Goal: Task Accomplishment & Management: Manage account settings

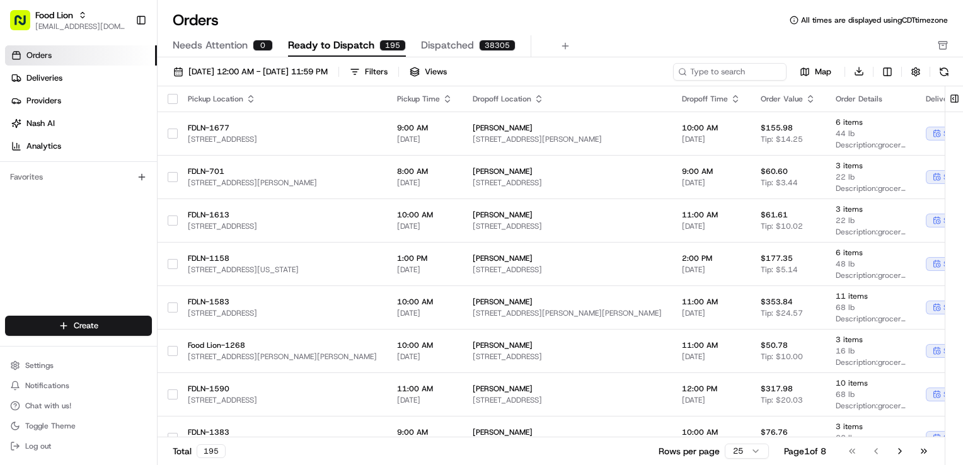
scroll to position [94, 0]
click at [82, 359] on button "Settings" at bounding box center [78, 366] width 147 height 18
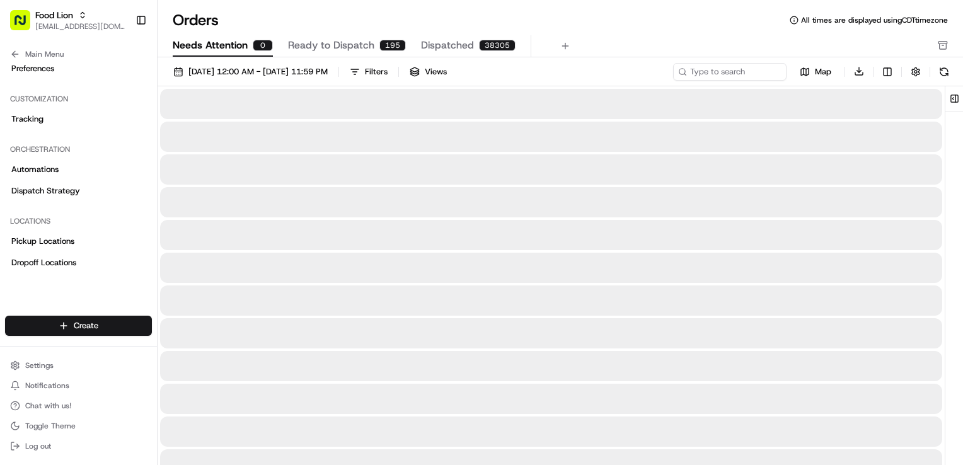
click at [197, 50] on span "Needs Attention" at bounding box center [210, 45] width 75 height 15
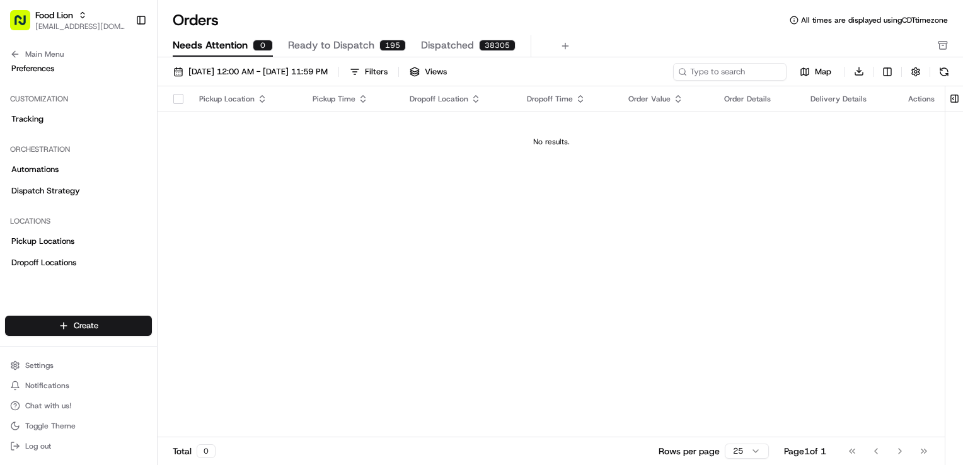
click at [349, 44] on span "Ready to Dispatch" at bounding box center [331, 45] width 86 height 15
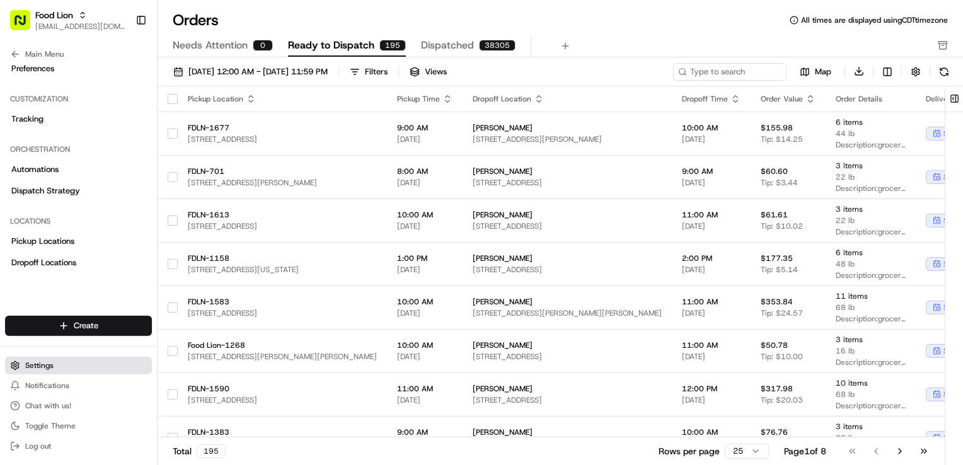
click at [40, 368] on span "Settings" at bounding box center [39, 366] width 28 height 10
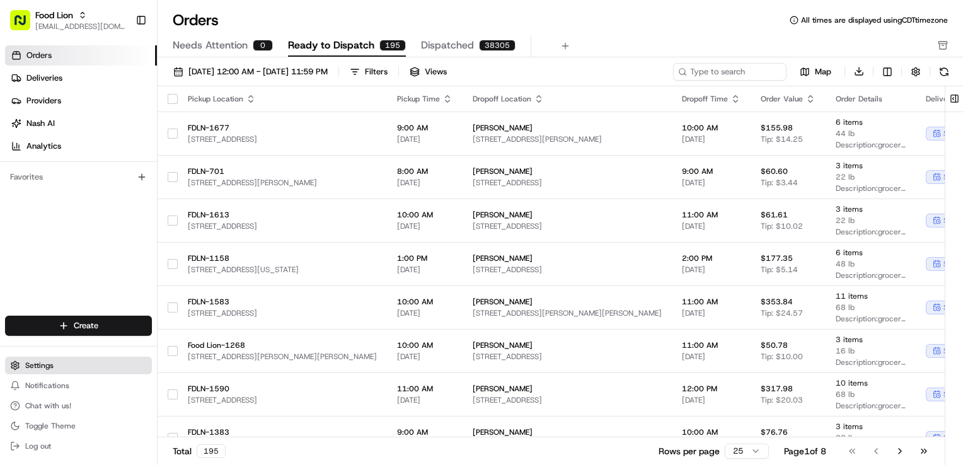
click at [50, 367] on span "Settings" at bounding box center [39, 366] width 28 height 10
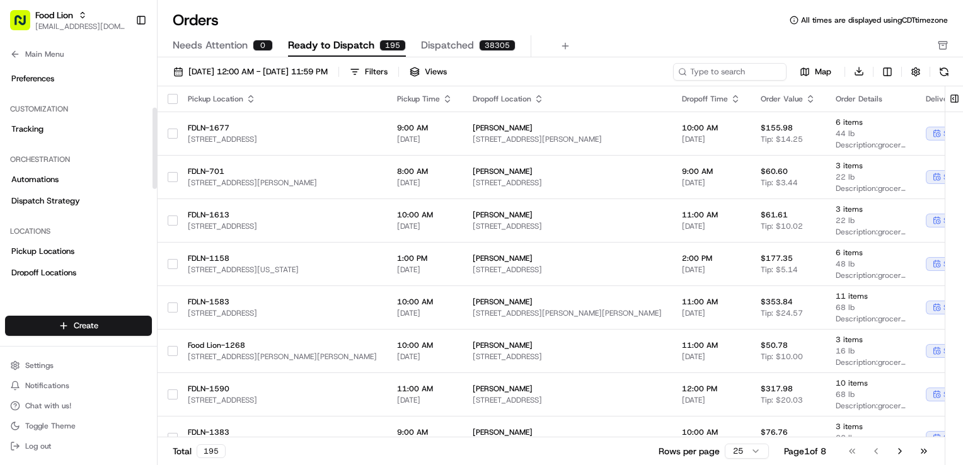
scroll to position [189, 0]
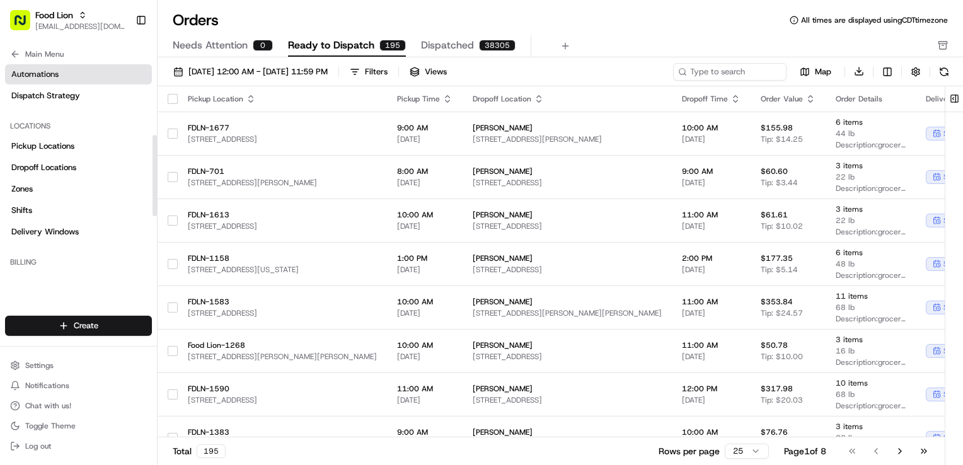
click at [51, 69] on span "Automations" at bounding box center [34, 74] width 47 height 11
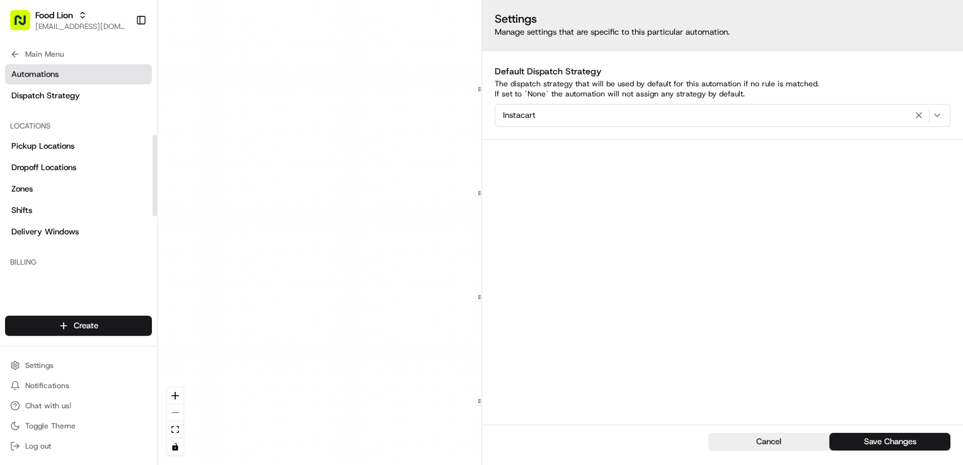
click at [71, 106] on div "Orchestration Automations Dispatch Strategy" at bounding box center [78, 75] width 157 height 72
click at [71, 96] on span "Dispatch Strategy" at bounding box center [45, 95] width 69 height 11
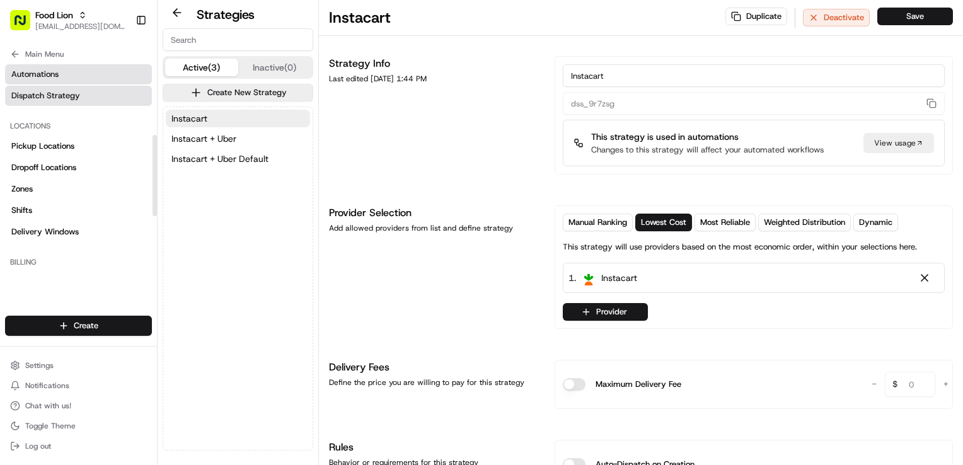
click at [77, 65] on link "Automations" at bounding box center [78, 74] width 147 height 20
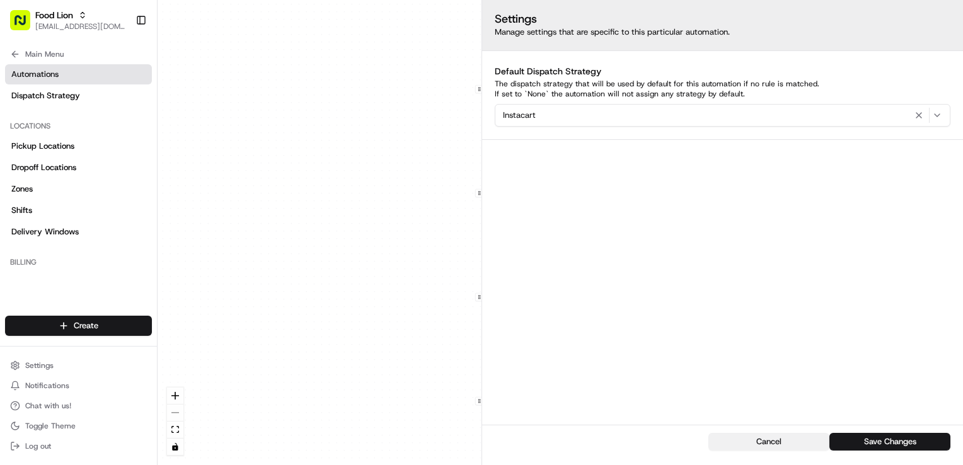
click at [744, 445] on button "Cancel" at bounding box center [769, 442] width 121 height 18
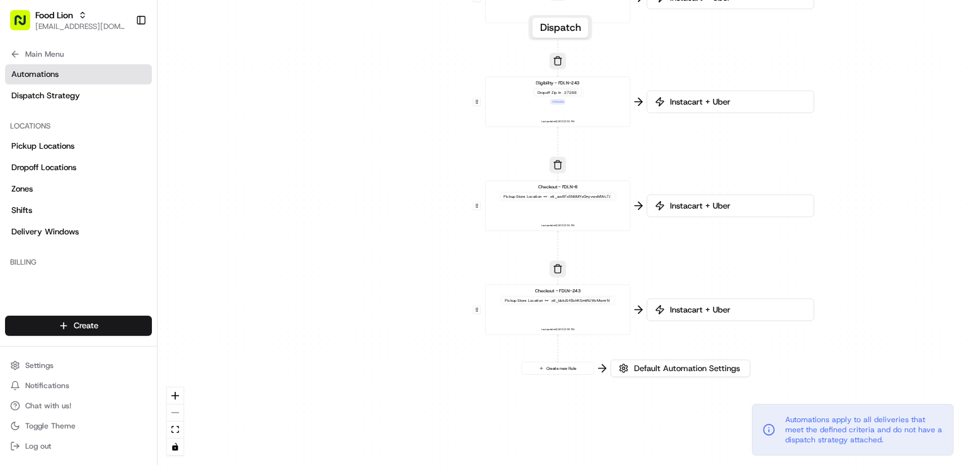
drag, startPoint x: 242, startPoint y: 166, endPoint x: 240, endPoint y: 74, distance: 91.4
click at [240, 74] on div "0 0 0 0 0 Order / Delivery Received Eligibility - FDLN-6 Dropoff Zip in 28081,2…" at bounding box center [561, 232] width 806 height 465
click at [17, 55] on icon at bounding box center [15, 54] width 10 height 10
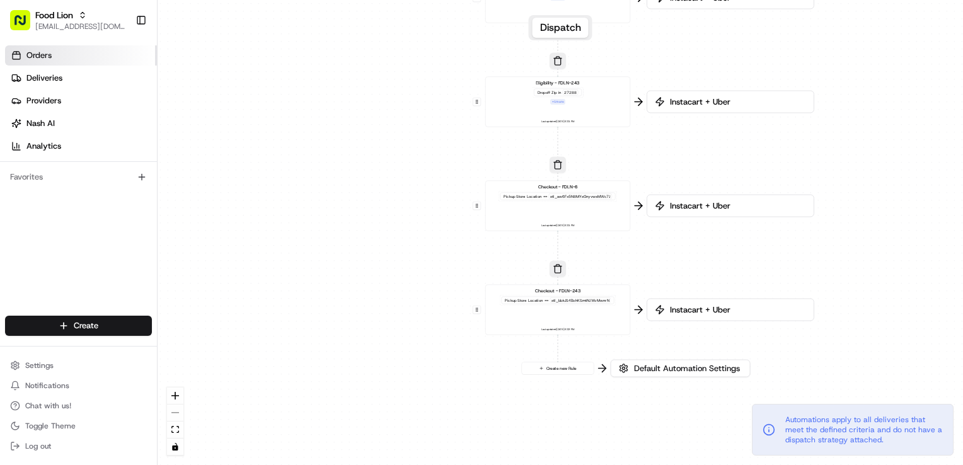
click at [39, 51] on span "Orders" at bounding box center [38, 55] width 25 height 11
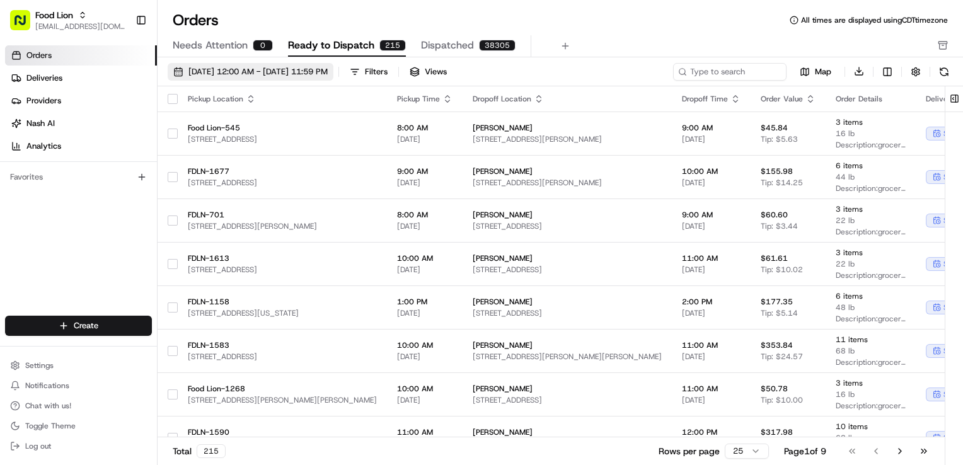
click at [328, 72] on span "08/01/2025 12:00 AM - 08/31/2025 11:59 PM" at bounding box center [257, 71] width 139 height 11
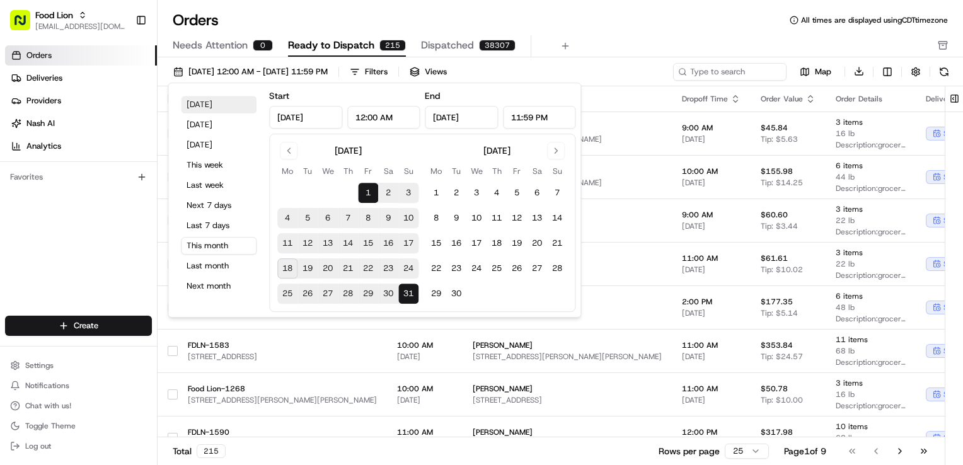
click at [222, 108] on button "Today" at bounding box center [219, 105] width 76 height 18
type input "Aug 18, 2025"
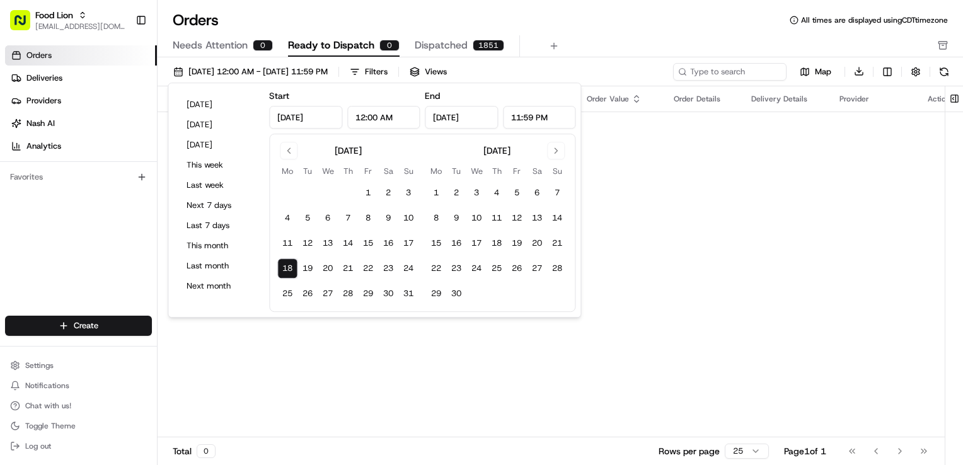
click at [618, 74] on div "08/18/2025 12:00 AM - 08/18/2025 11:59 PM Filters Views" at bounding box center [419, 72] width 503 height 18
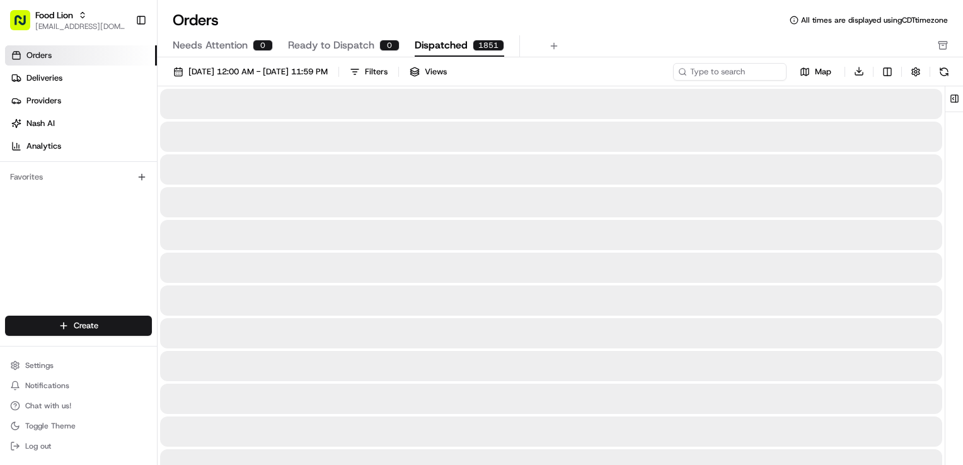
click at [443, 50] on span "Dispatched" at bounding box center [441, 45] width 53 height 15
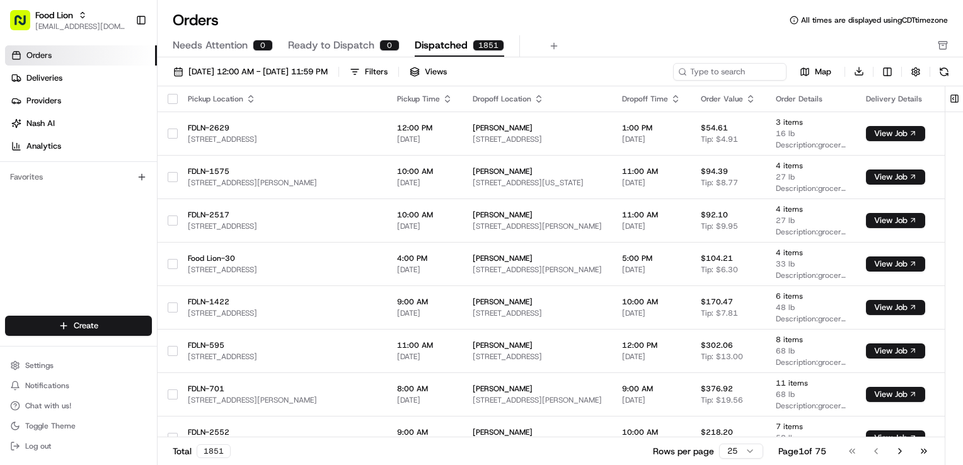
click at [353, 44] on span "Ready to Dispatch" at bounding box center [331, 45] width 86 height 15
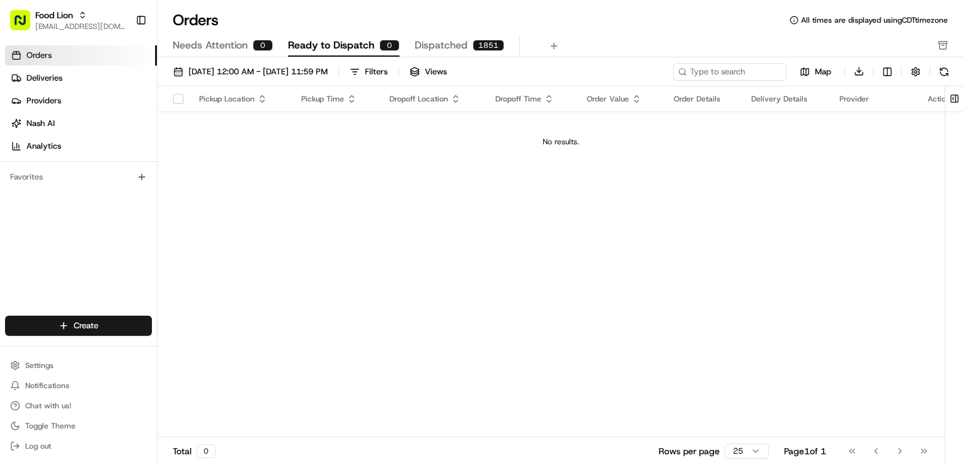
click at [454, 43] on span "Dispatched" at bounding box center [441, 45] width 53 height 15
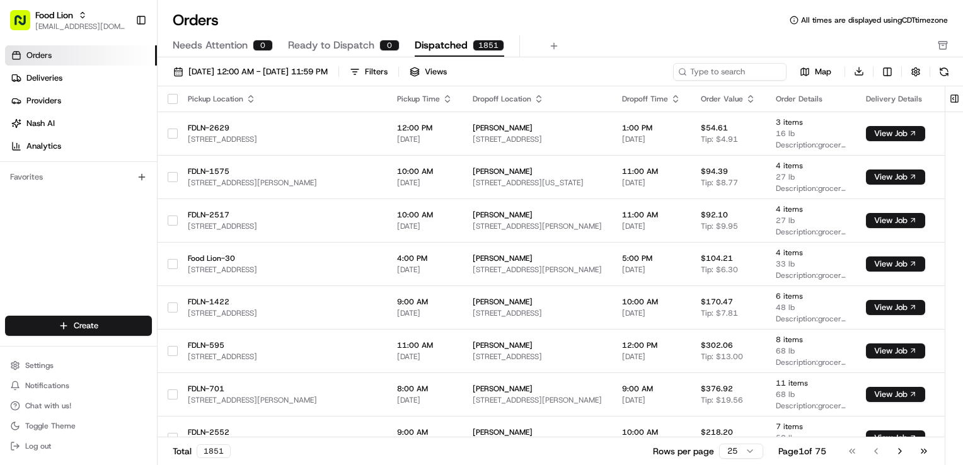
click at [681, 98] on icon "button" at bounding box center [676, 99] width 10 height 10
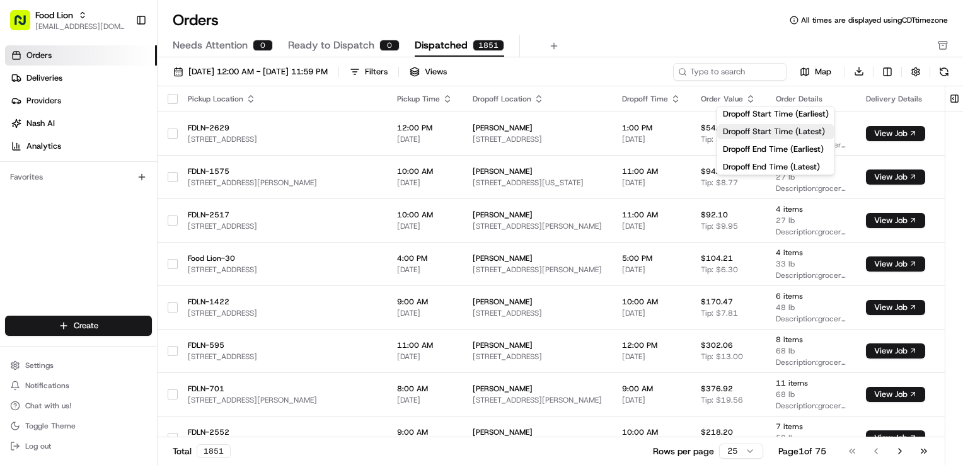
click at [784, 132] on button "Dropoff Start Time (Latest)" at bounding box center [775, 131] width 117 height 15
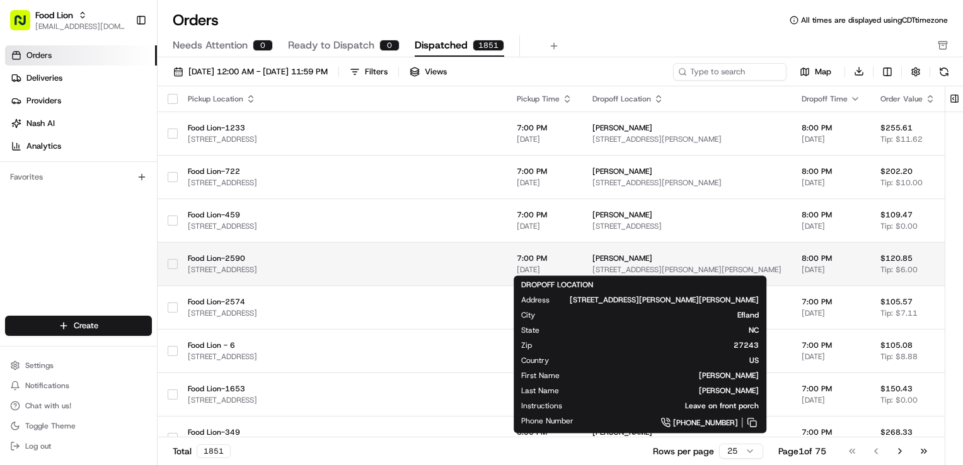
click at [616, 265] on span "2353 Ira Rd, Efland, NC 27243, USA" at bounding box center [687, 270] width 189 height 10
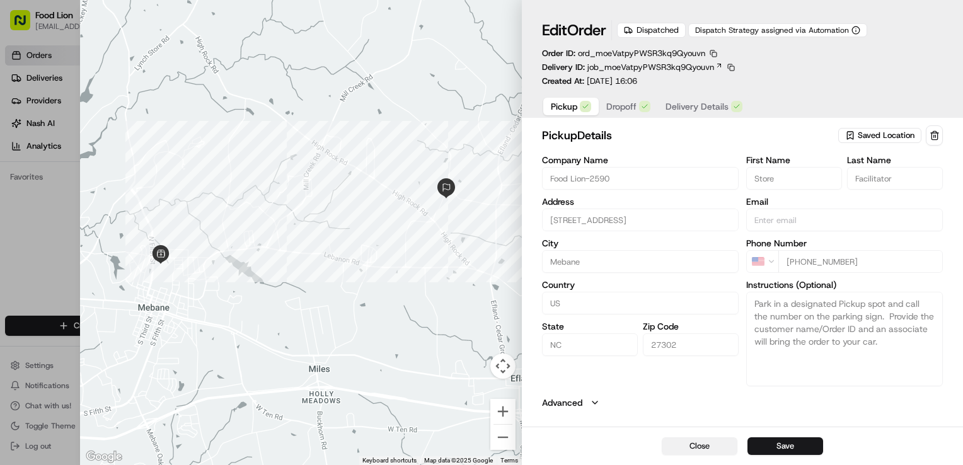
drag, startPoint x: 703, startPoint y: 449, endPoint x: 705, endPoint y: 439, distance: 9.8
click at [702, 446] on button "Close" at bounding box center [700, 446] width 76 height 18
type input "+1"
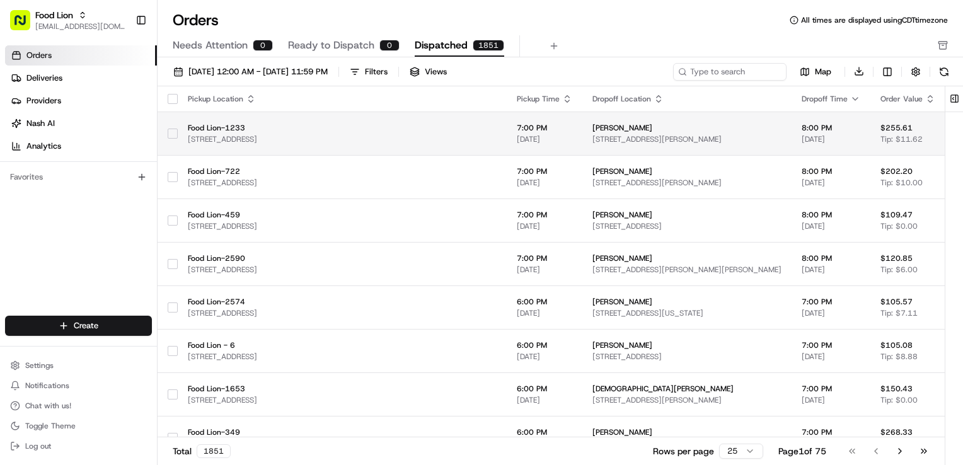
click at [593, 127] on span "Ashley Chandler" at bounding box center [687, 128] width 189 height 10
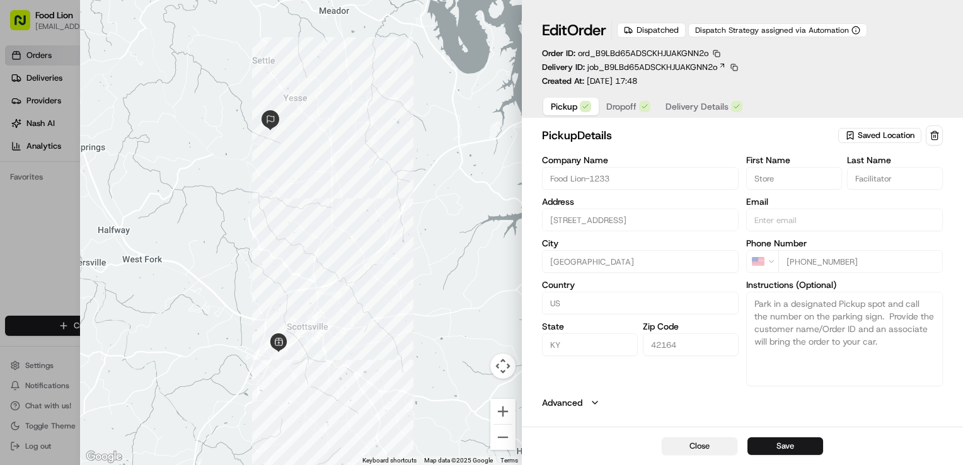
click at [700, 443] on button "Close" at bounding box center [700, 446] width 76 height 18
type input "+1"
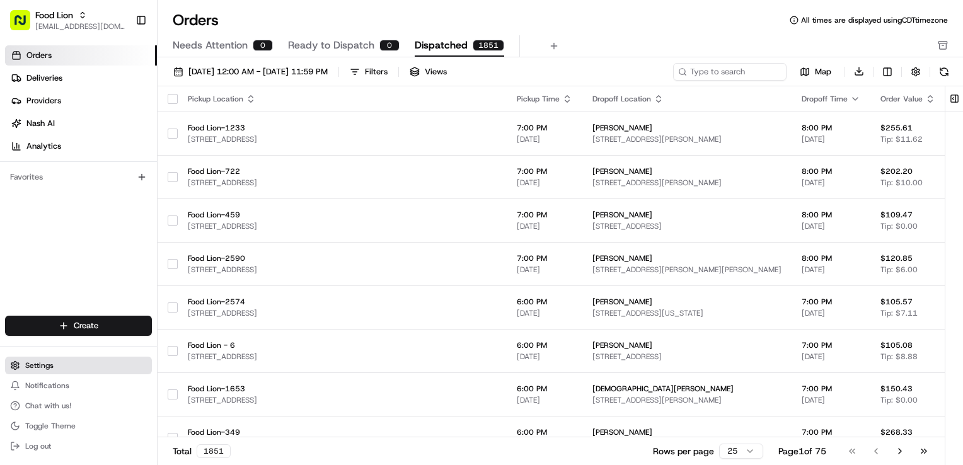
click at [62, 369] on button "Settings" at bounding box center [78, 366] width 147 height 18
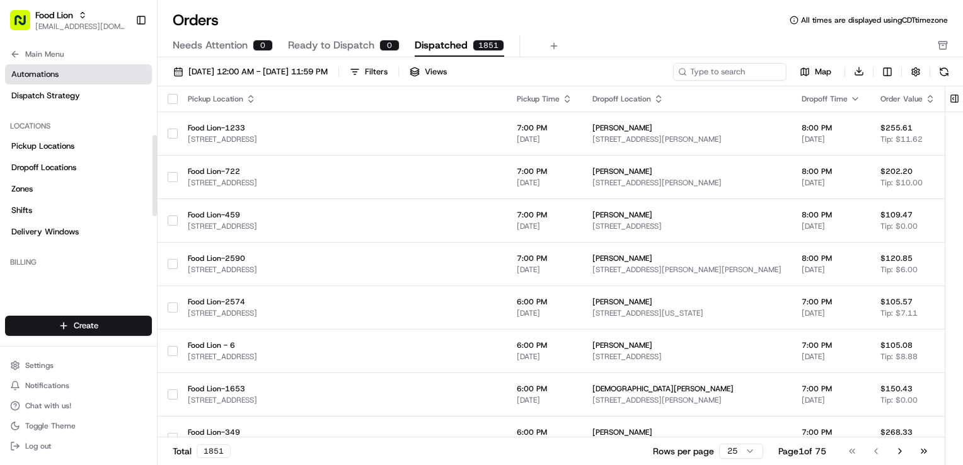
click at [74, 68] on link "Automations" at bounding box center [78, 74] width 147 height 20
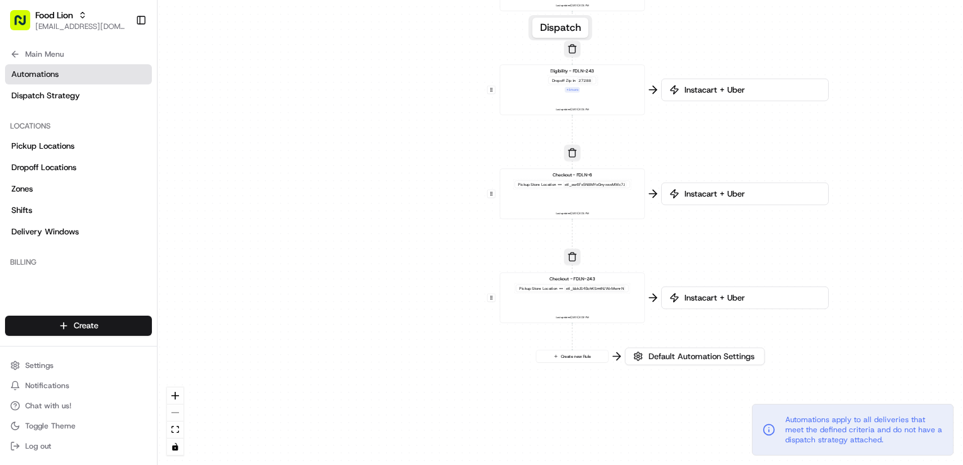
drag, startPoint x: 872, startPoint y: 364, endPoint x: 885, endPoint y: 238, distance: 126.7
click at [885, 248] on div "0 0 0 0 0 Order / Delivery Received Eligibility - FDLN-6 Dropoff Zip in 28081,2…" at bounding box center [561, 232] width 806 height 465
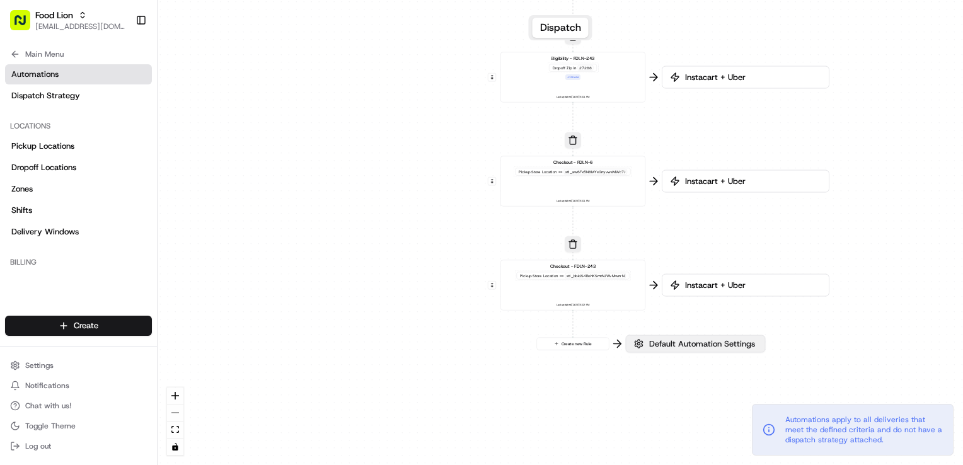
click at [709, 342] on span "Default Automation Settings" at bounding box center [702, 344] width 111 height 11
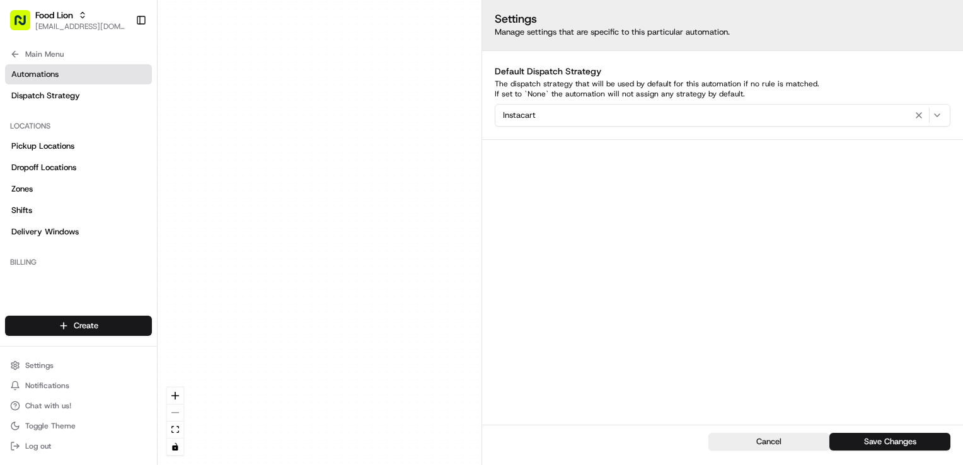
click at [753, 110] on div "Instacart" at bounding box center [722, 115] width 449 height 15
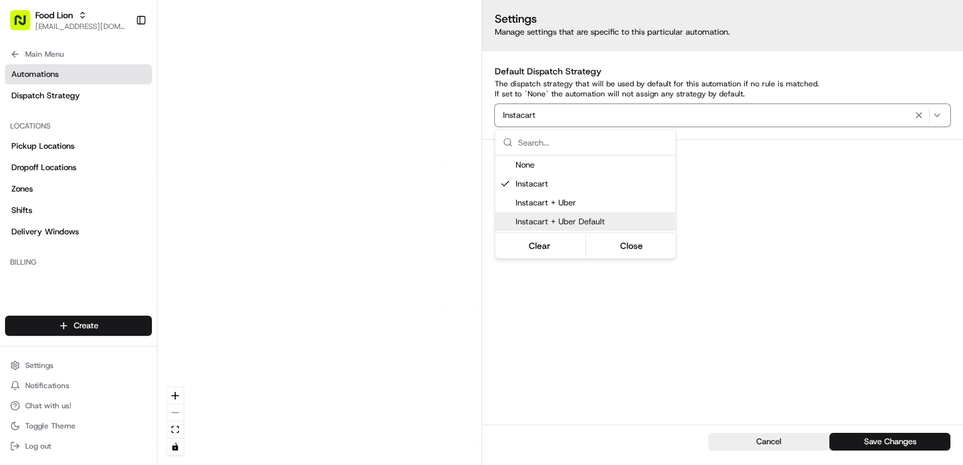
click at [618, 219] on span "Instacart + Uber Default" at bounding box center [593, 221] width 155 height 11
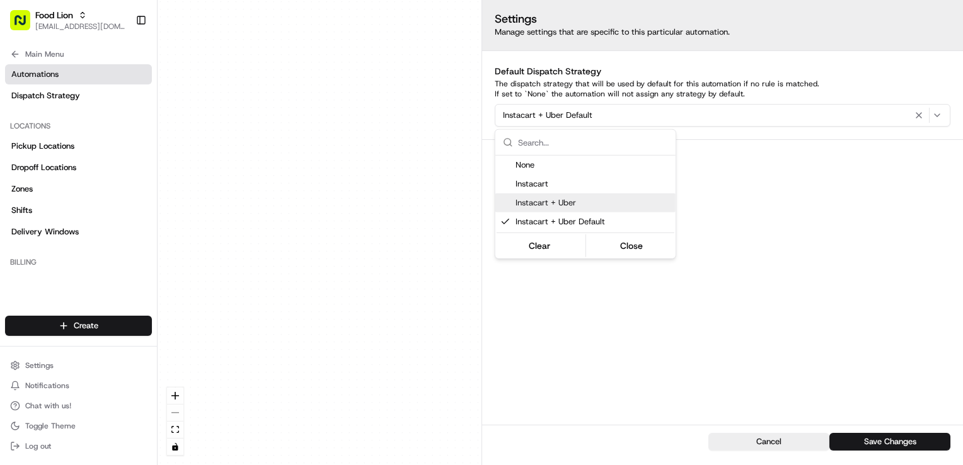
click at [849, 213] on html "Food Lion dclegg@adusa.com Toggle Sidebar Orders Deliveries Providers Nash AI A…" at bounding box center [481, 232] width 963 height 465
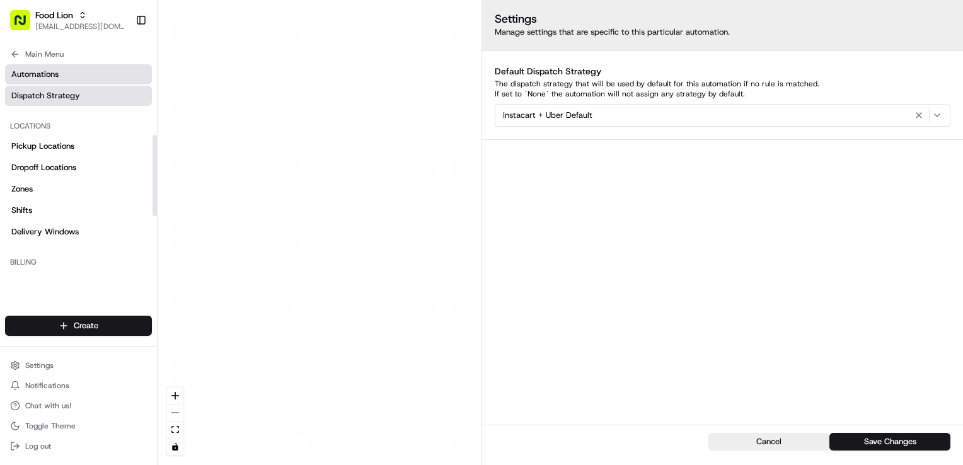
click at [68, 97] on span "Dispatch Strategy" at bounding box center [45, 95] width 69 height 11
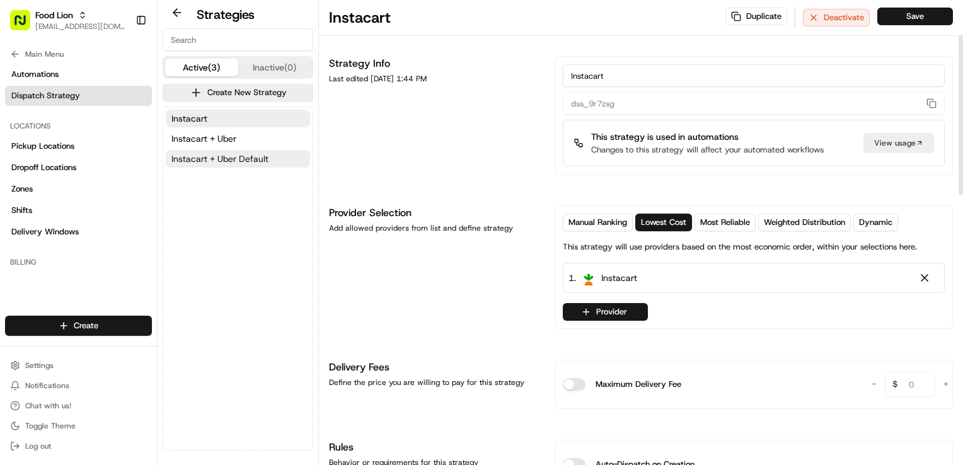
click at [233, 158] on span "Instacart + Uber Default" at bounding box center [219, 159] width 97 height 13
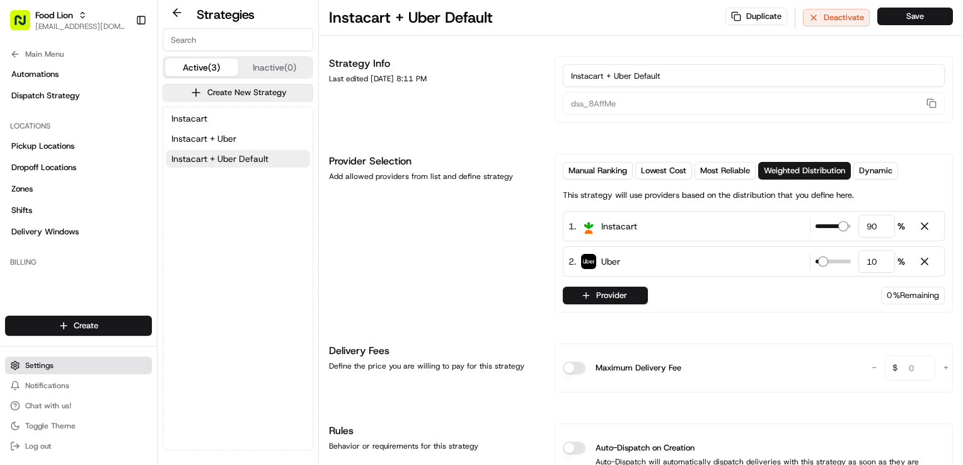
click at [68, 364] on button "Settings" at bounding box center [78, 366] width 147 height 18
click at [56, 371] on button "Settings" at bounding box center [78, 366] width 147 height 18
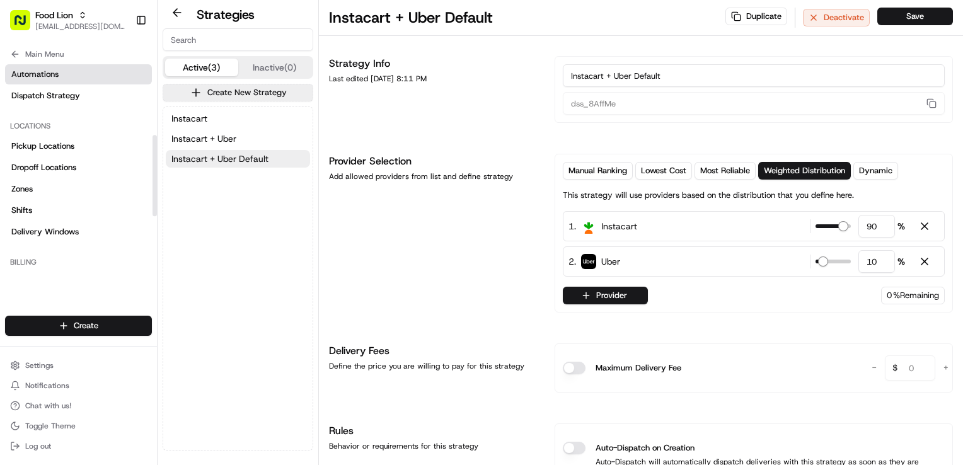
click at [64, 69] on link "Automations" at bounding box center [78, 74] width 147 height 20
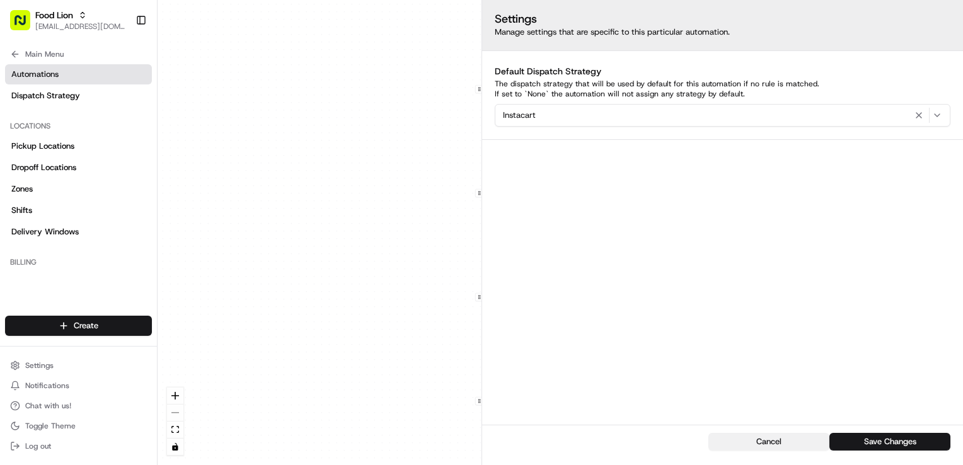
click at [753, 438] on button "Cancel" at bounding box center [769, 442] width 121 height 18
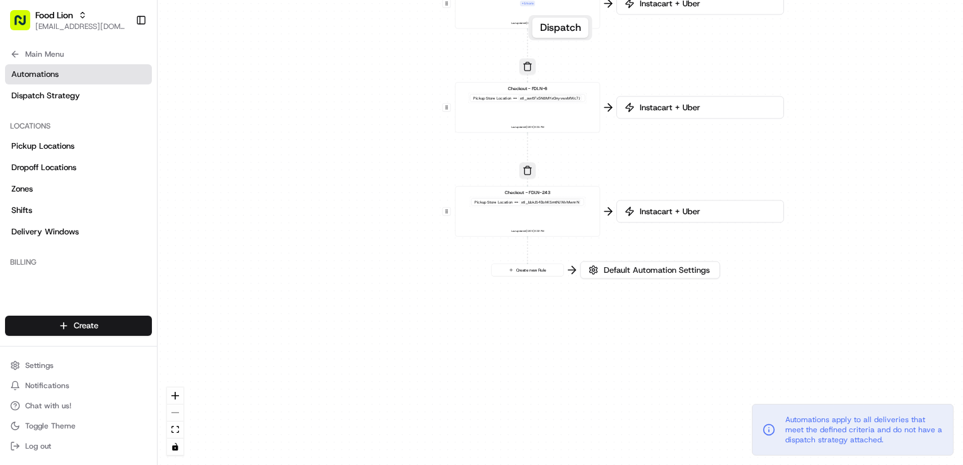
drag, startPoint x: 847, startPoint y: 278, endPoint x: 779, endPoint y: 154, distance: 141.6
click at [814, 90] on div "0 0 0 0 0 Order / Delivery Received Eligibility - FDLN-6 Dropoff Zip in 28081,2…" at bounding box center [561, 232] width 806 height 465
click at [658, 274] on span "Default Automation Settings" at bounding box center [656, 271] width 111 height 11
click at [658, 274] on span "Default Automation Settings" at bounding box center [656, 272] width 111 height 11
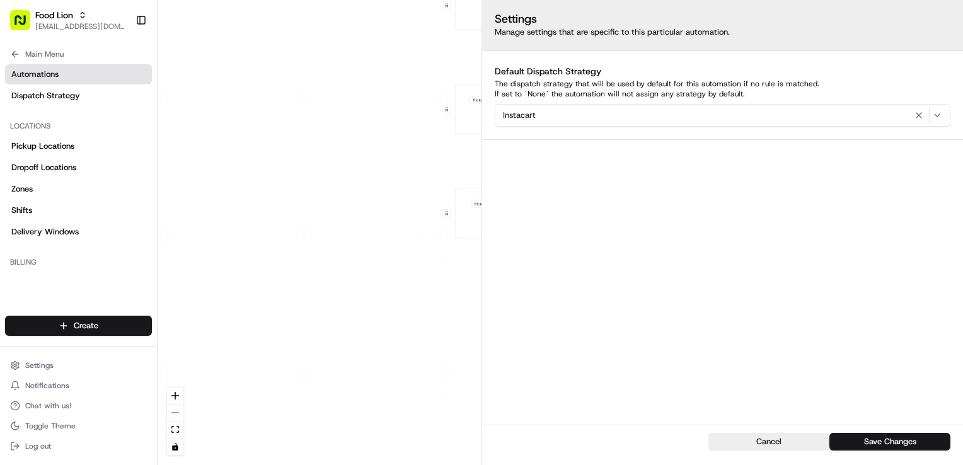
click at [643, 117] on div "Instacart" at bounding box center [722, 115] width 449 height 15
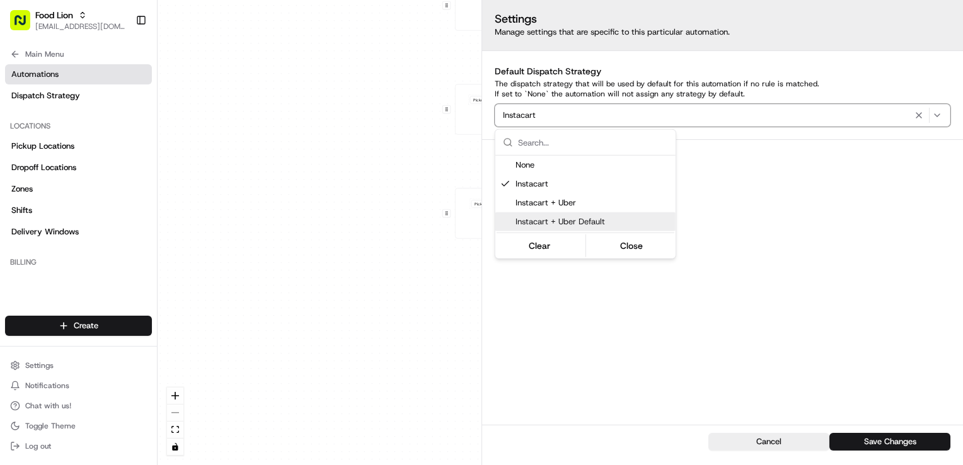
click at [615, 224] on span "Instacart + Uber Default" at bounding box center [593, 221] width 155 height 11
click at [906, 440] on span "Automations apply to all deliveries that meet the defined criteria and do not h…" at bounding box center [864, 430] width 158 height 30
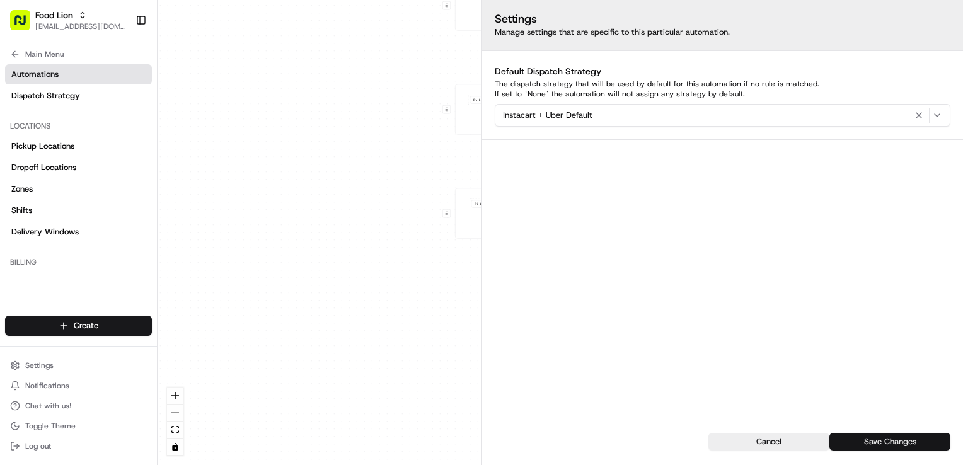
click at [901, 440] on button "Save Changes" at bounding box center [890, 442] width 121 height 18
click at [767, 441] on button "Cancel" at bounding box center [769, 442] width 121 height 18
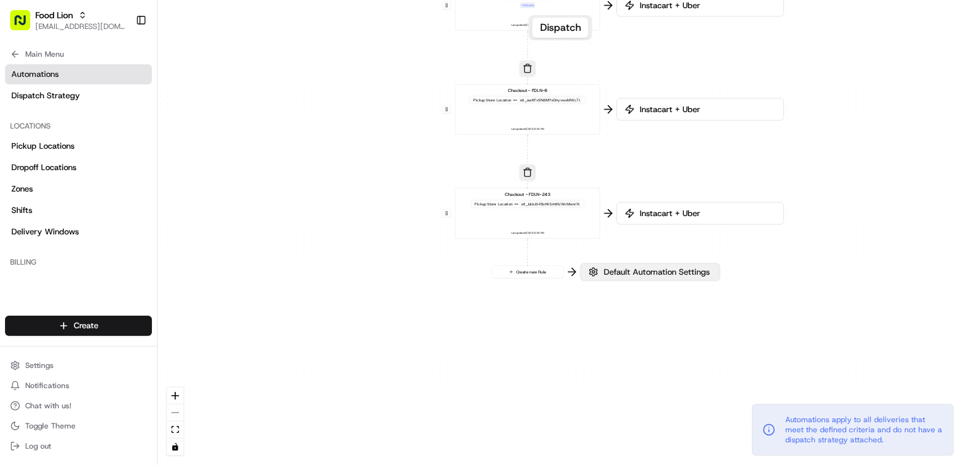
click at [654, 279] on button "Default Automation Settings" at bounding box center [651, 272] width 140 height 18
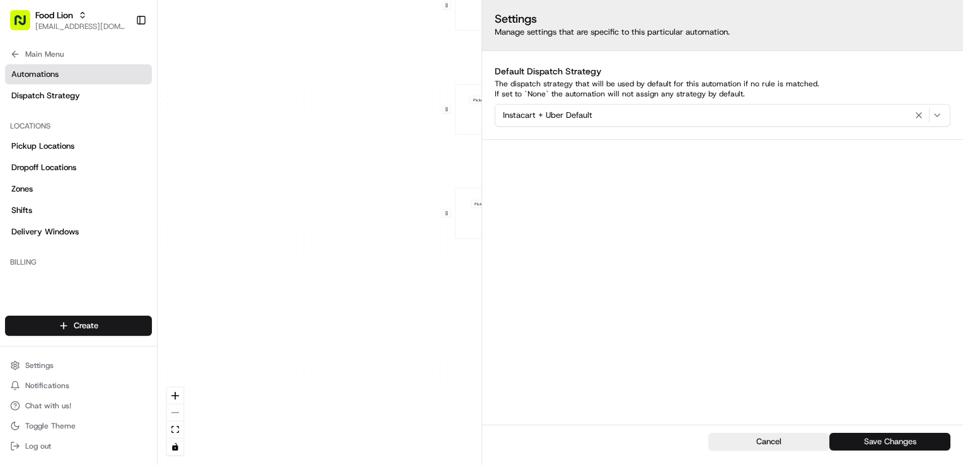
click at [891, 437] on button "Save Changes" at bounding box center [890, 442] width 121 height 18
click at [783, 442] on button "Cancel" at bounding box center [769, 442] width 121 height 18
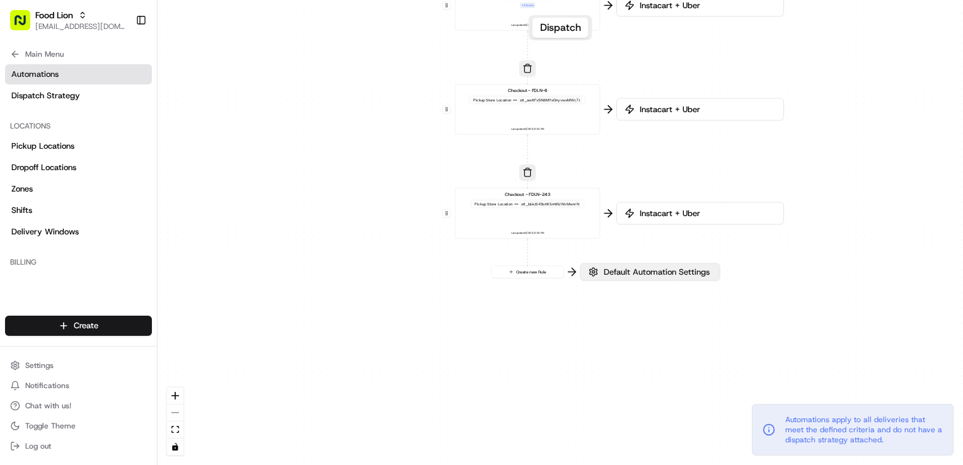
click at [640, 276] on span "Default Automation Settings" at bounding box center [656, 272] width 111 height 11
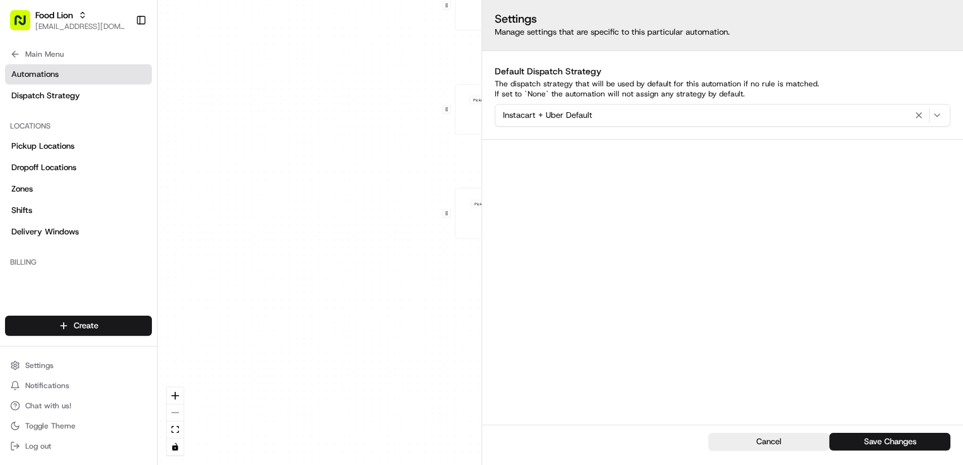
click at [869, 440] on button "Save Changes" at bounding box center [890, 442] width 121 height 18
click at [65, 93] on span "Dispatch Strategy" at bounding box center [45, 95] width 69 height 11
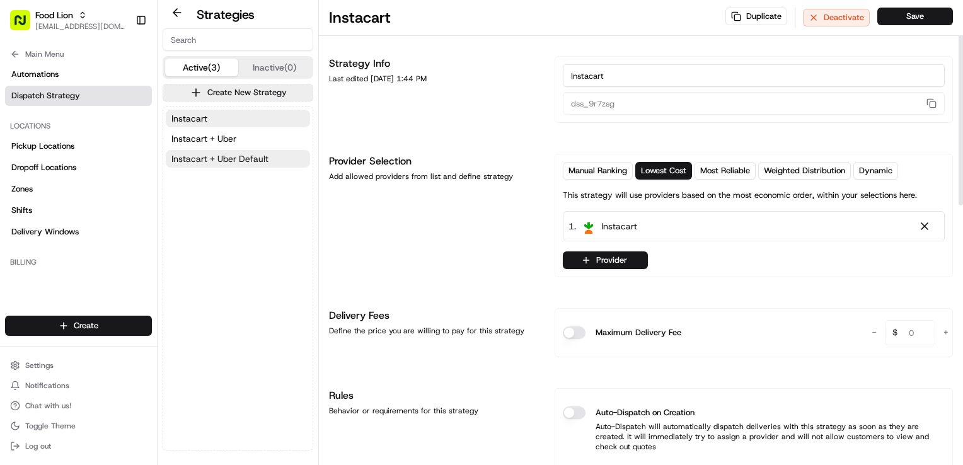
click at [222, 158] on span "Instacart + Uber Default" at bounding box center [219, 159] width 97 height 13
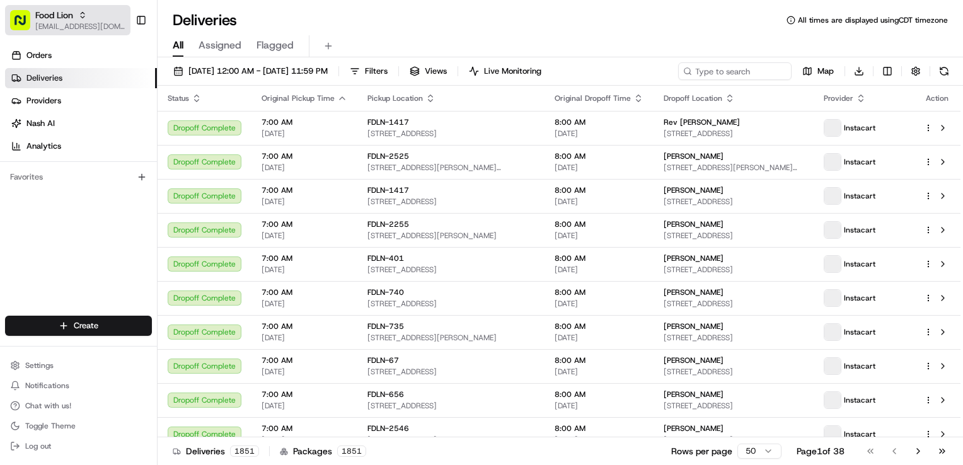
click at [85, 23] on span "[EMAIL_ADDRESS][DOMAIN_NAME]" at bounding box center [80, 26] width 90 height 10
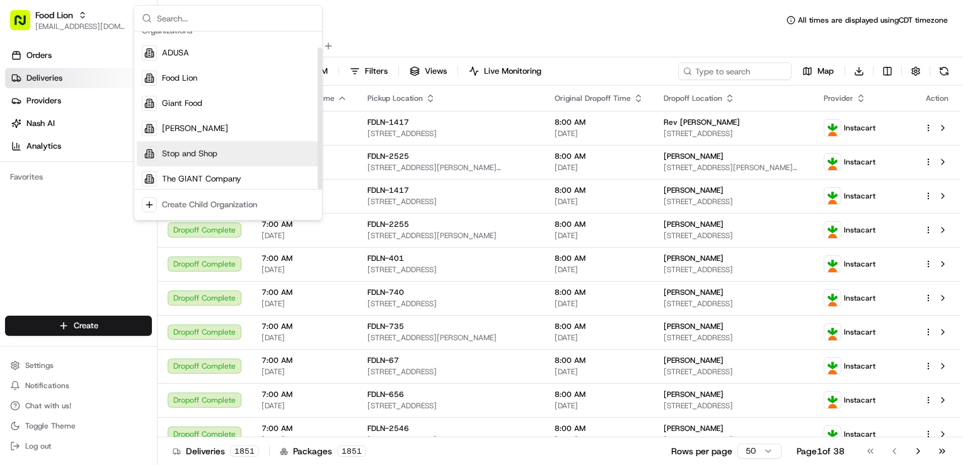
scroll to position [18, 0]
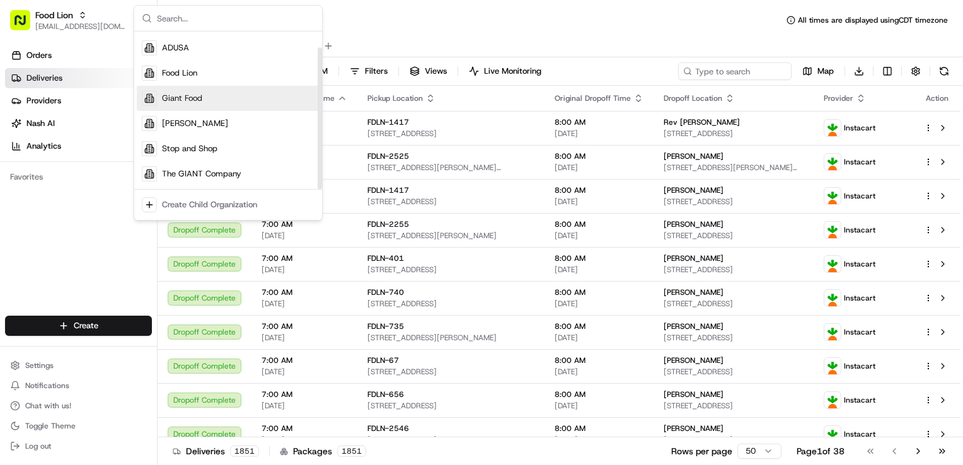
click at [227, 97] on div "Giant Food" at bounding box center [228, 98] width 183 height 25
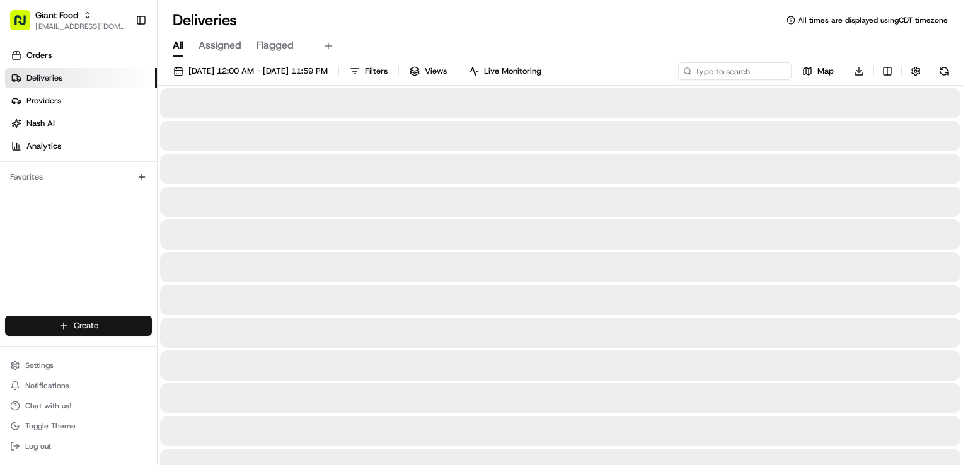
click at [50, 365] on span "Settings" at bounding box center [39, 366] width 28 height 10
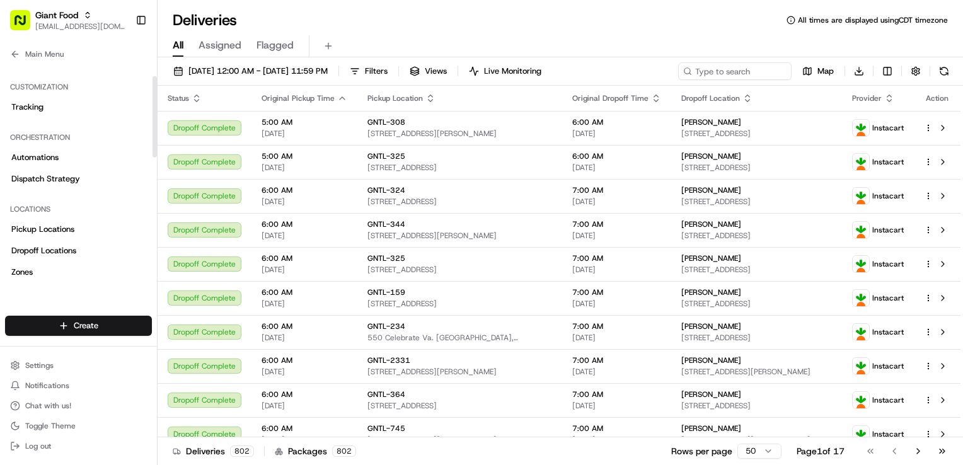
scroll to position [126, 0]
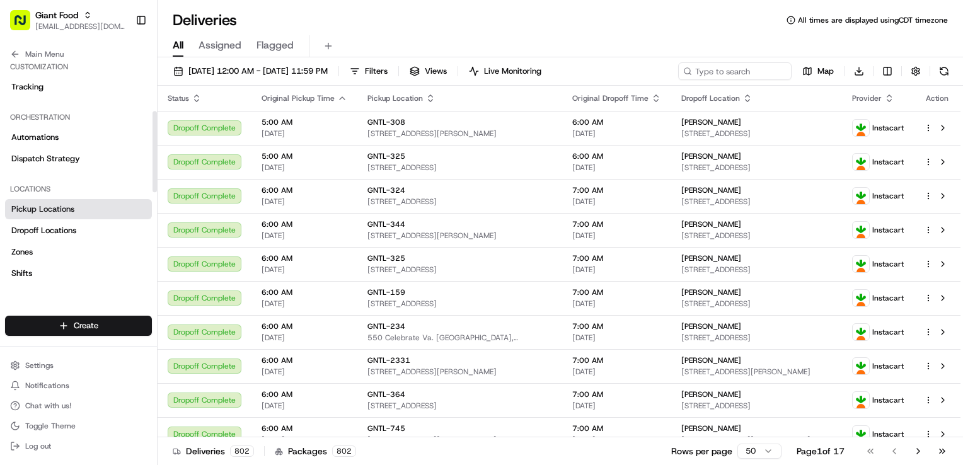
click at [66, 213] on span "Pickup Locations" at bounding box center [42, 209] width 63 height 11
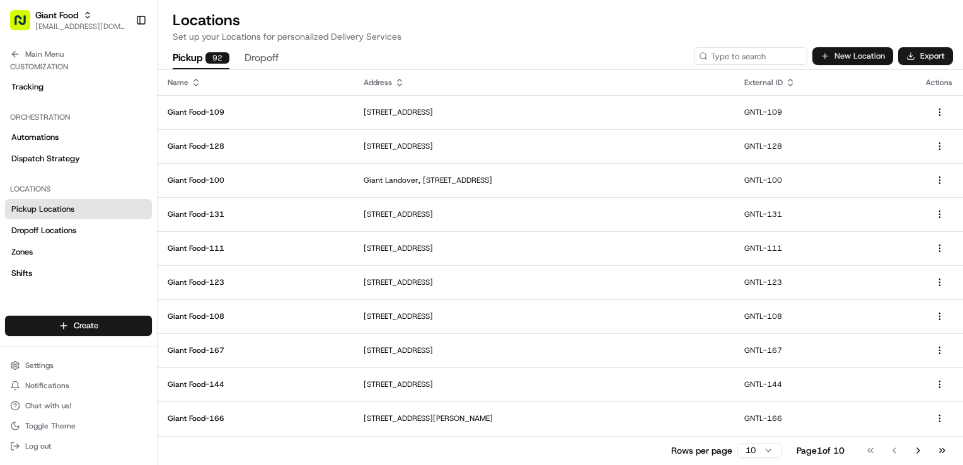
click at [845, 59] on button "New Location" at bounding box center [853, 56] width 81 height 18
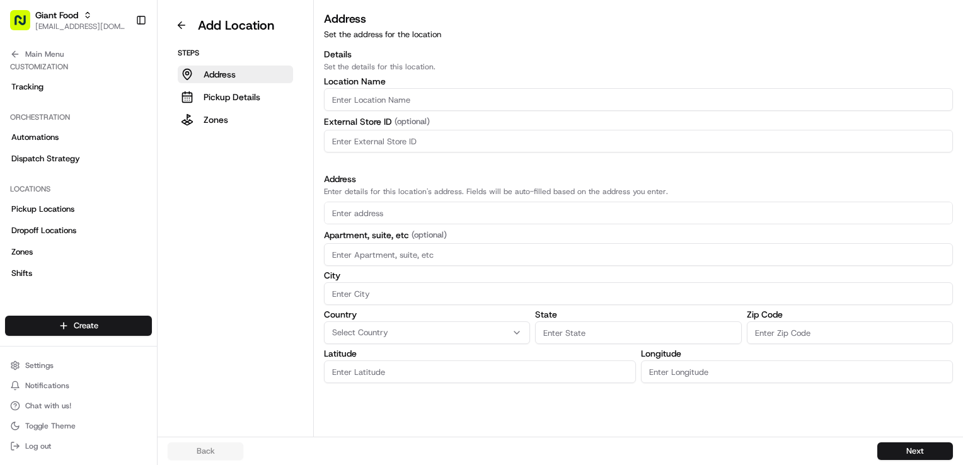
click at [371, 98] on input "Location name" at bounding box center [638, 99] width 629 height 23
type input "Giant Food-106"
click at [183, 24] on button at bounding box center [182, 25] width 28 height 20
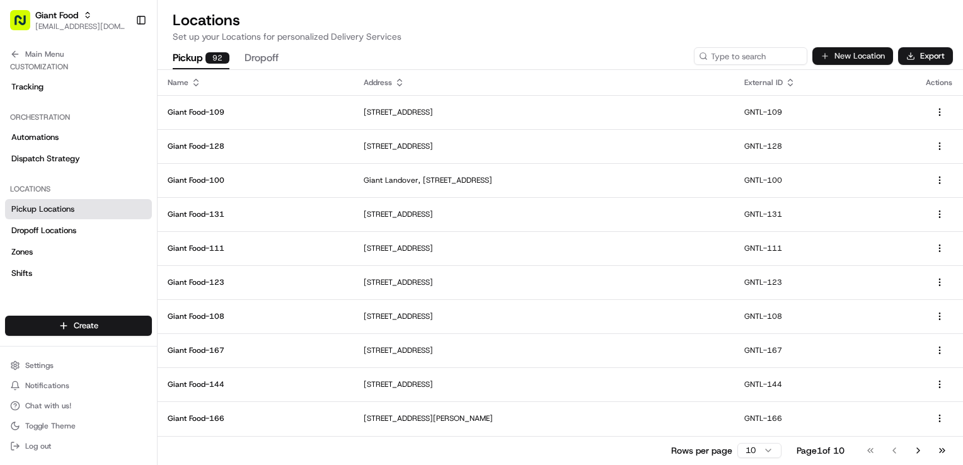
click at [845, 58] on button "New Location" at bounding box center [853, 56] width 81 height 18
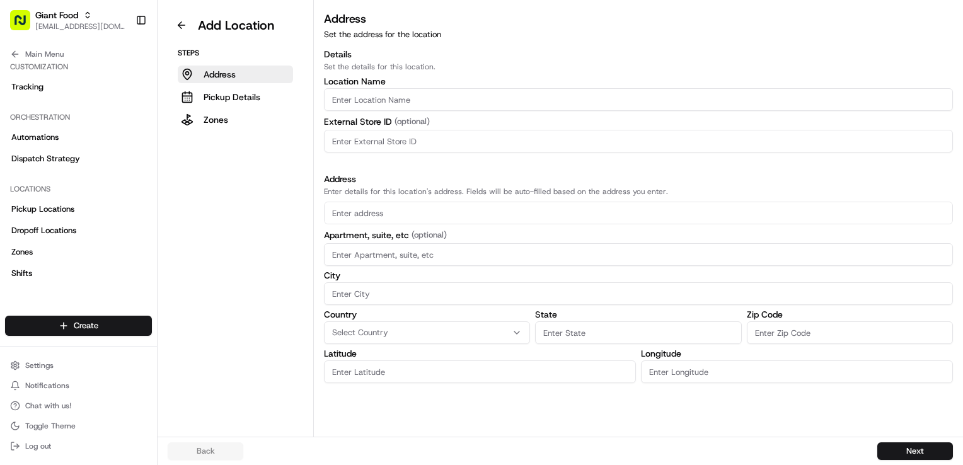
click at [381, 100] on input "Location name" at bounding box center [638, 99] width 629 height 23
click at [334, 142] on input at bounding box center [638, 141] width 629 height 23
paste input "GNTL-141"
type input "GNTL-141"
click at [391, 102] on input "Location name" at bounding box center [638, 99] width 629 height 23
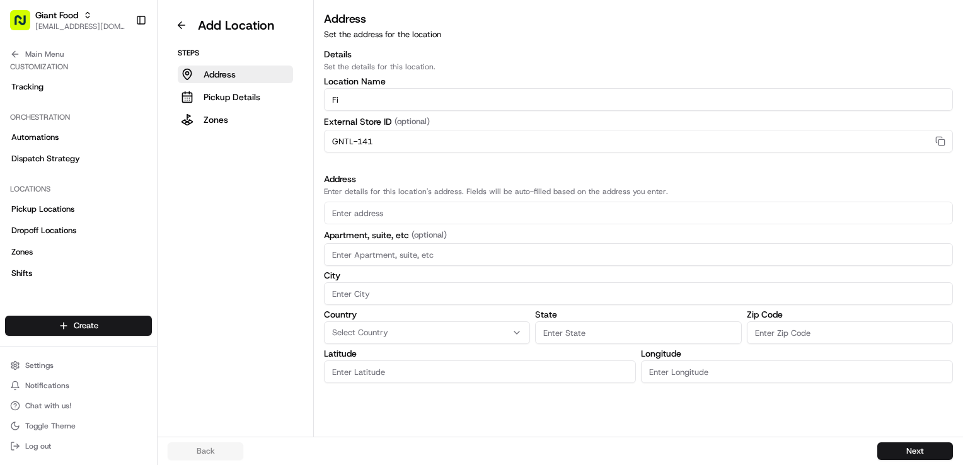
type input "F"
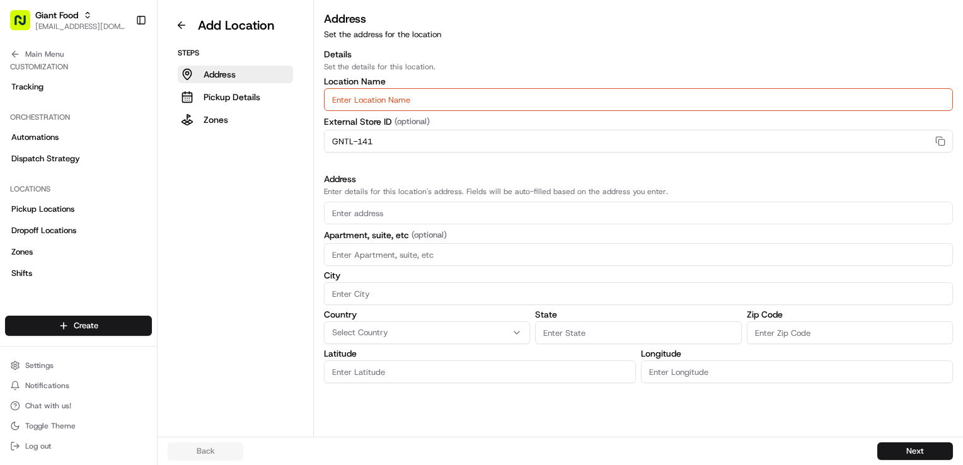
click at [391, 94] on input "Location name" at bounding box center [638, 99] width 629 height 23
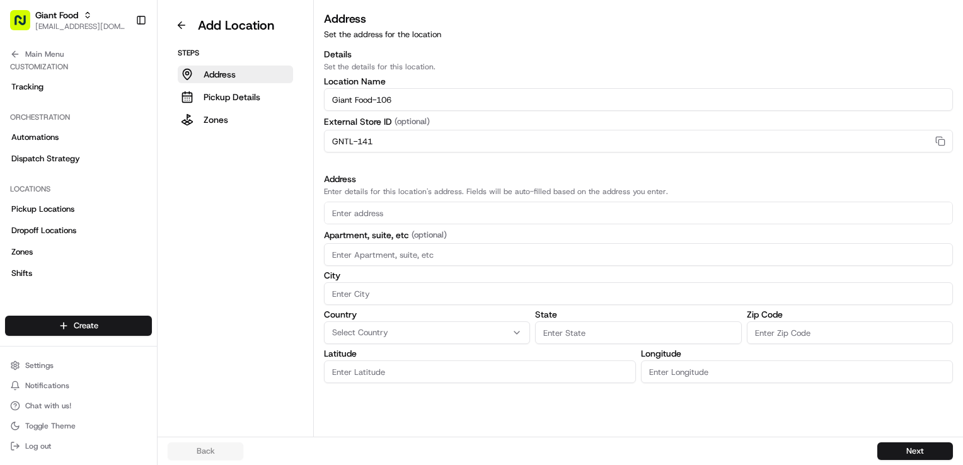
click at [441, 88] on input "Giant Food-106" at bounding box center [638, 99] width 629 height 23
type input "Giant Food-141"
click at [369, 211] on input "text" at bounding box center [638, 213] width 629 height 23
paste input "7940 Crain Hwy."
type input "7940 Crain Hwy."
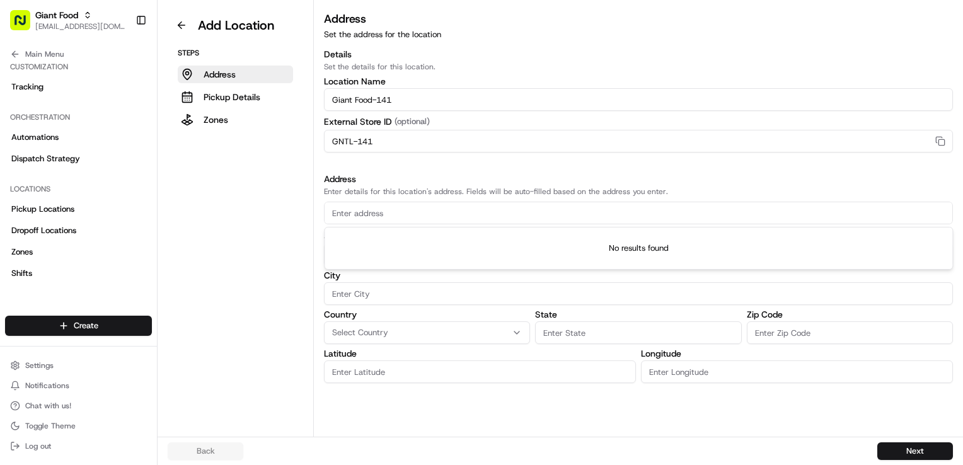
type input "0"
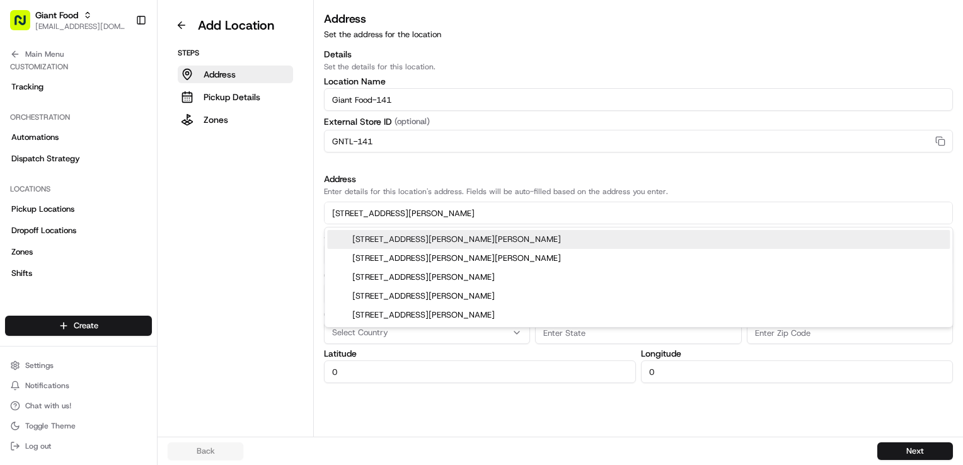
click at [472, 236] on div "7940 Crain Hwy, Glen Burnie, MD" at bounding box center [638, 239] width 623 height 19
type input "7940 Crain Highway"
type input "Glen Burnie"
type input "MD"
type input "21061"
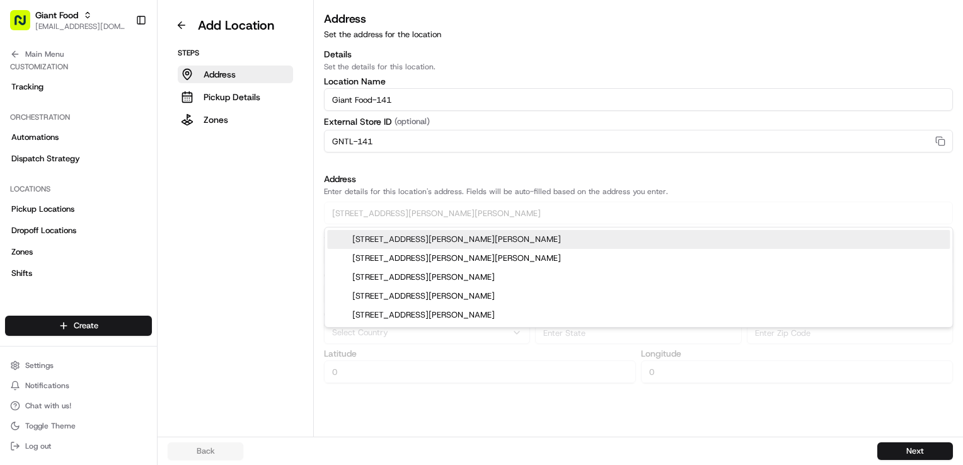
type input "39.1332914"
type input "-76.6380283"
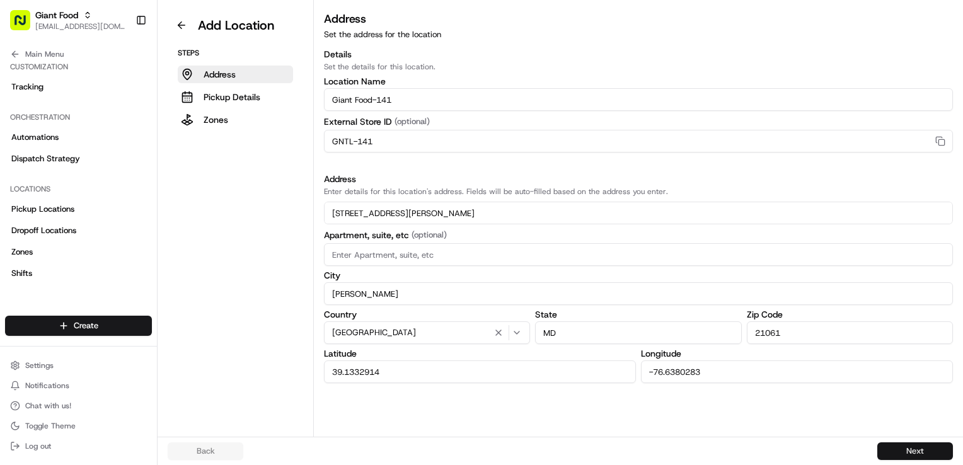
click at [913, 451] on button "Next" at bounding box center [915, 452] width 76 height 18
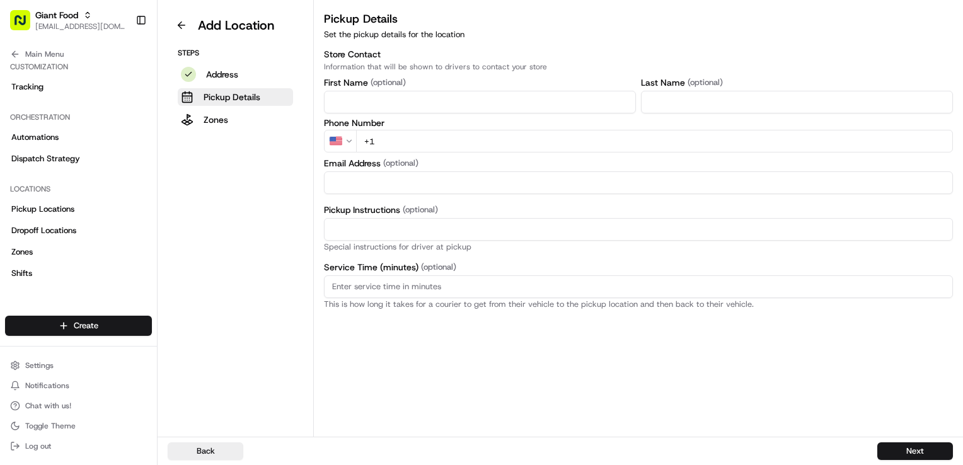
click at [406, 101] on input "First Name" at bounding box center [480, 102] width 312 height 23
type input "Store"
type input "Facilitator"
type input "Park in a designated Pickup spot and call the number on the parking sign. Provi…"
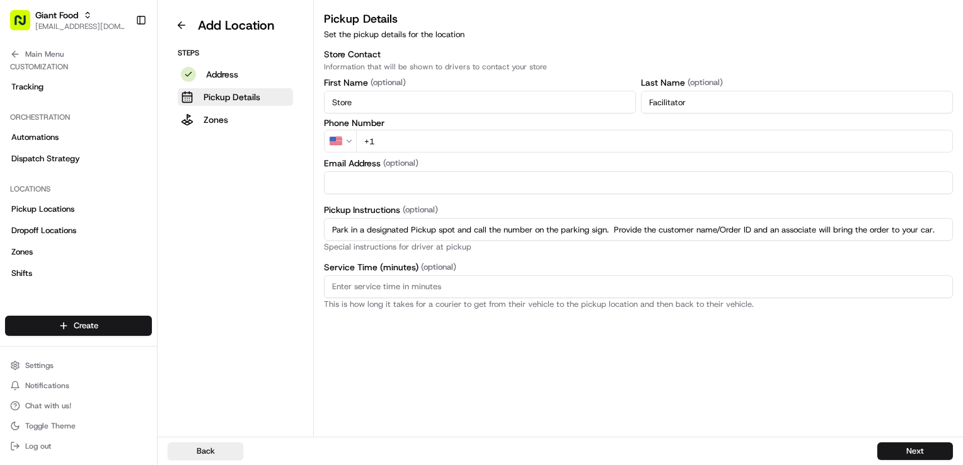
click at [401, 138] on input "+1" at bounding box center [654, 141] width 597 height 23
paste input "410 969 7590"
type input "+1 410 969 7590"
click at [885, 228] on input "Park in a designated Pickup spot and call the number on the parking sign. Provi…" at bounding box center [638, 229] width 629 height 23
click at [858, 269] on label "Service Time (minutes) (optional)" at bounding box center [638, 267] width 629 height 11
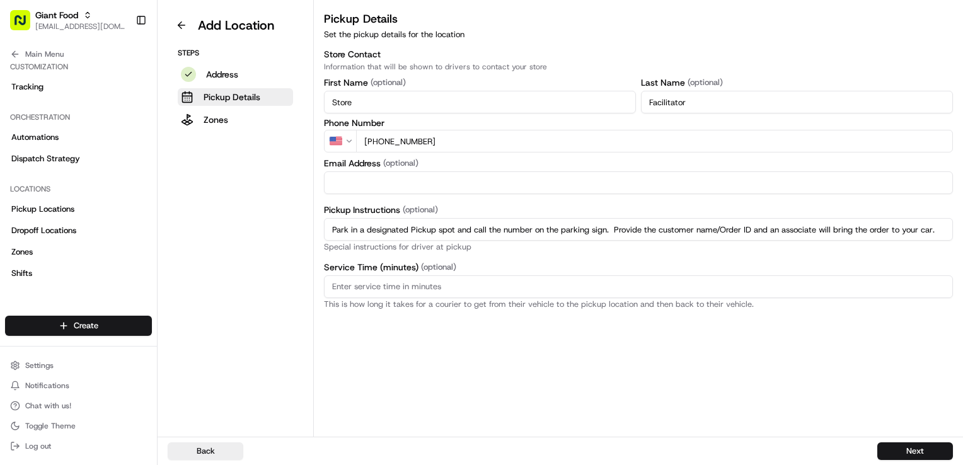
click at [858, 275] on input "Service Time (minutes) (optional)" at bounding box center [638, 286] width 629 height 23
click at [905, 449] on button "Next" at bounding box center [915, 452] width 76 height 18
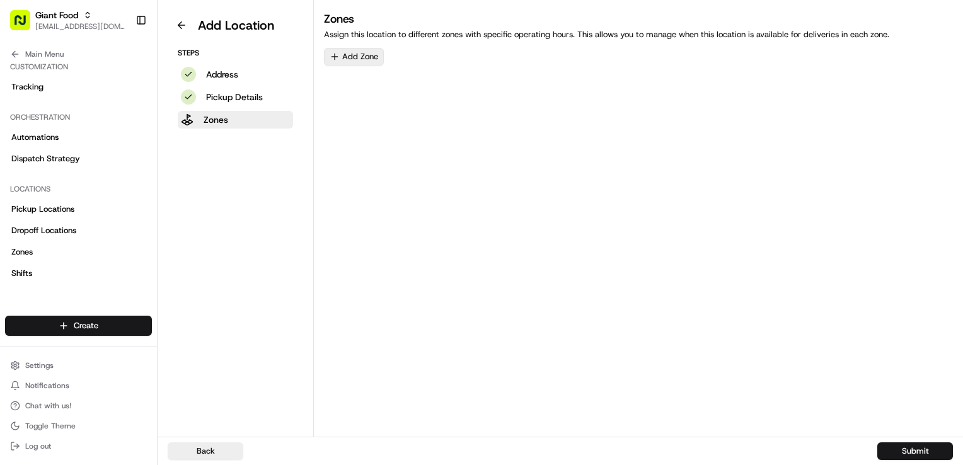
click at [352, 54] on button "Add Zone" at bounding box center [354, 57] width 60 height 18
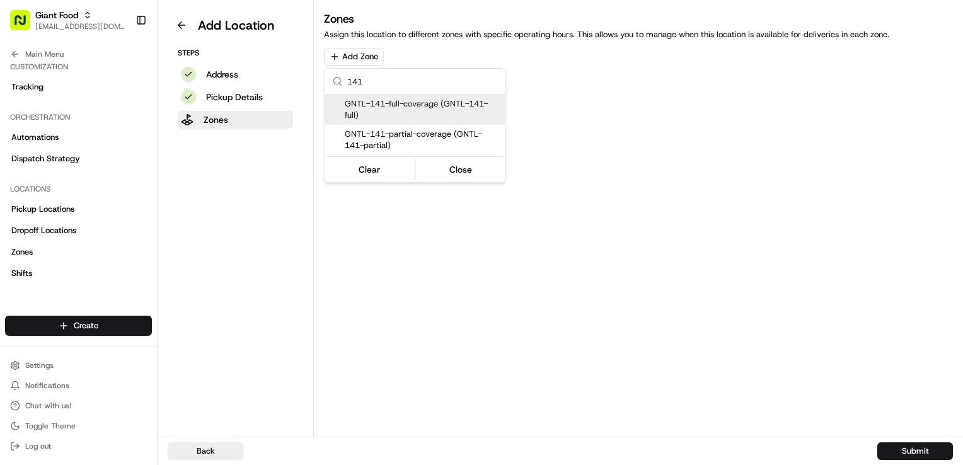
type input "141"
click at [403, 107] on span "GNTL-141-full-coverage (GNTL-141-full)" at bounding box center [422, 109] width 155 height 23
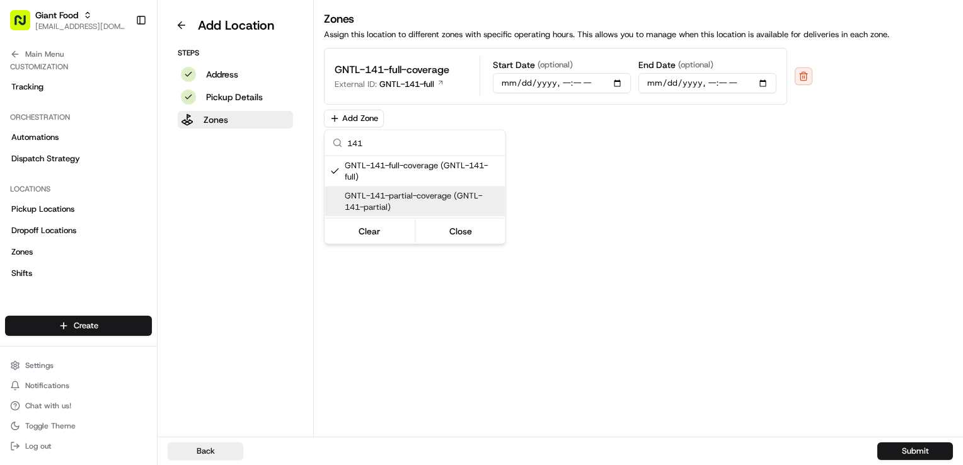
click at [402, 199] on span "GNTL-141-partial-coverage (GNTL-141-partial)" at bounding box center [422, 201] width 155 height 23
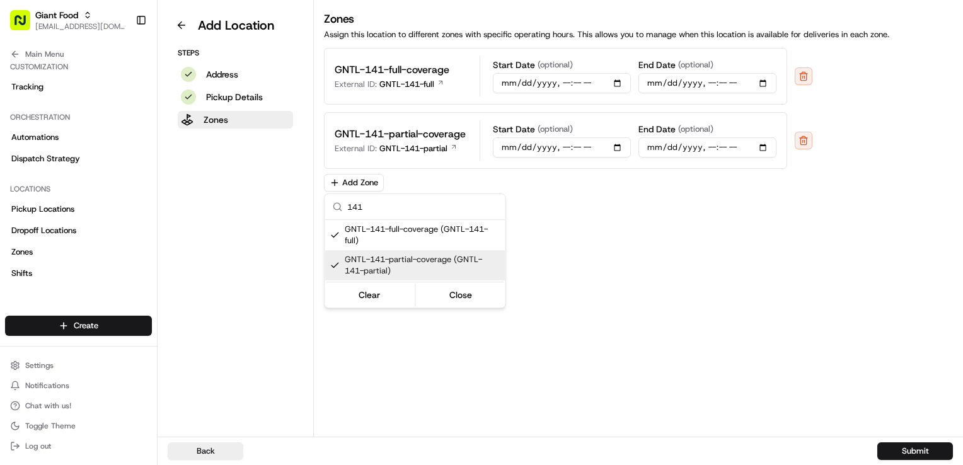
click at [643, 337] on html "Giant Food dclegg@adusa.com Toggle Sidebar Orders Deliveries Providers Nash AI …" at bounding box center [481, 232] width 963 height 465
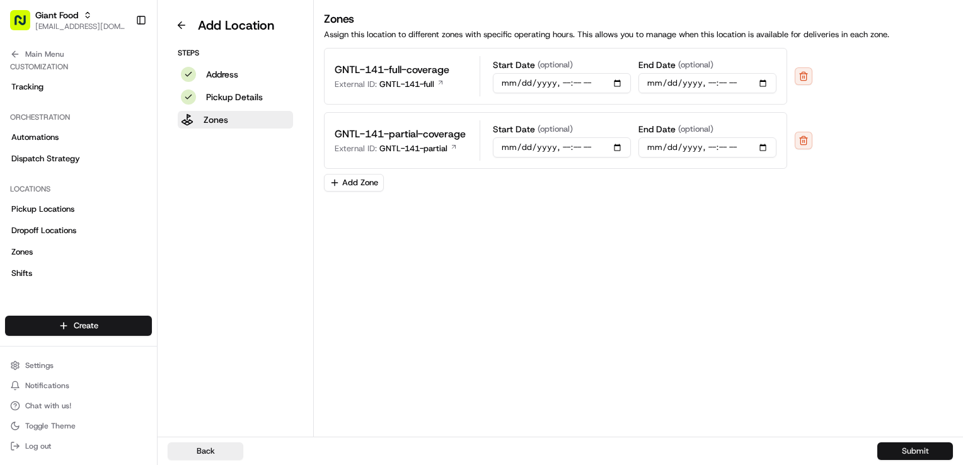
click at [925, 451] on button "Submit" at bounding box center [915, 452] width 76 height 18
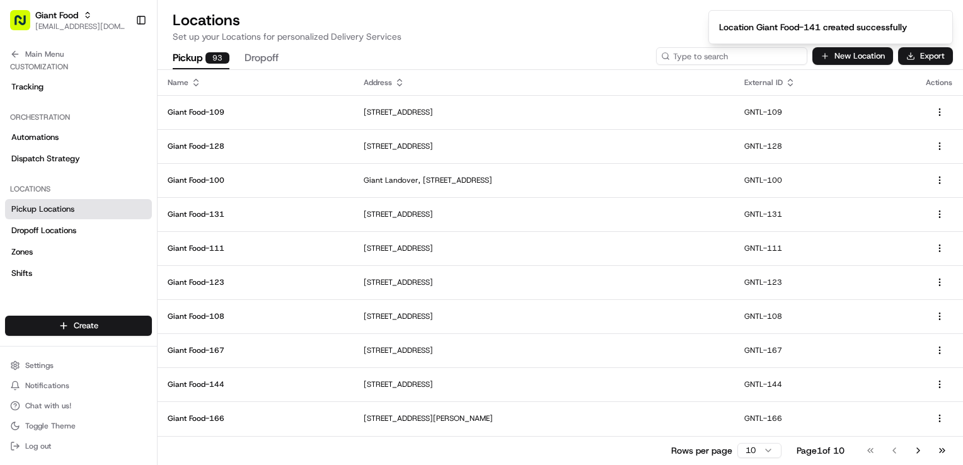
click at [732, 60] on input at bounding box center [731, 56] width 151 height 18
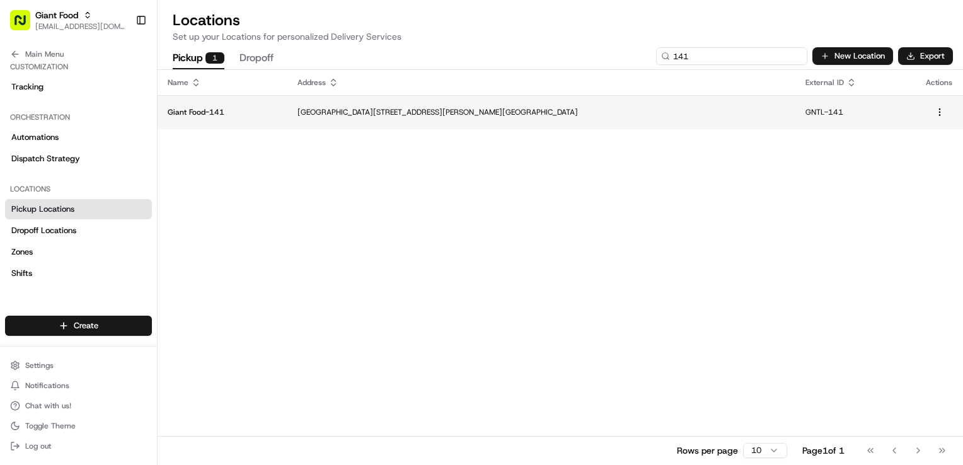
type input "141"
click at [617, 112] on p "East Park Plaza Shopping Center, 7940 Crain Hwy, Glen Burnie, MD 21061, USA" at bounding box center [542, 112] width 488 height 10
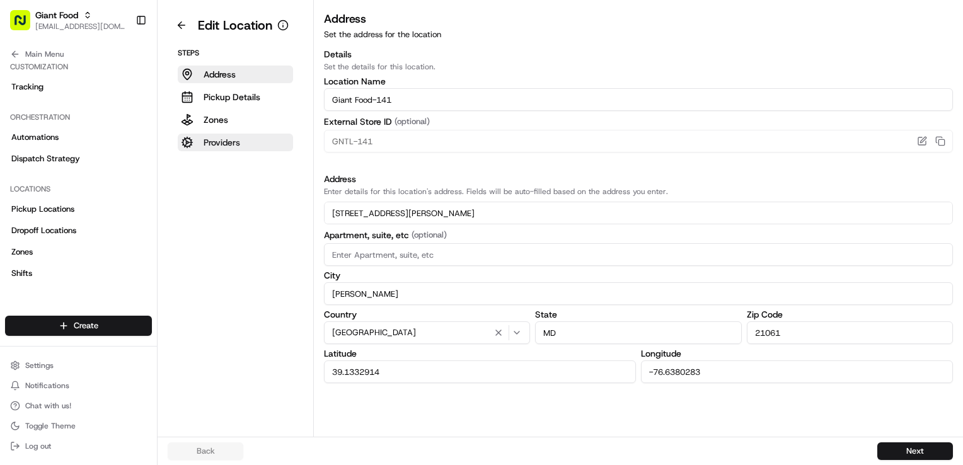
click at [228, 146] on p "Providers" at bounding box center [222, 142] width 37 height 13
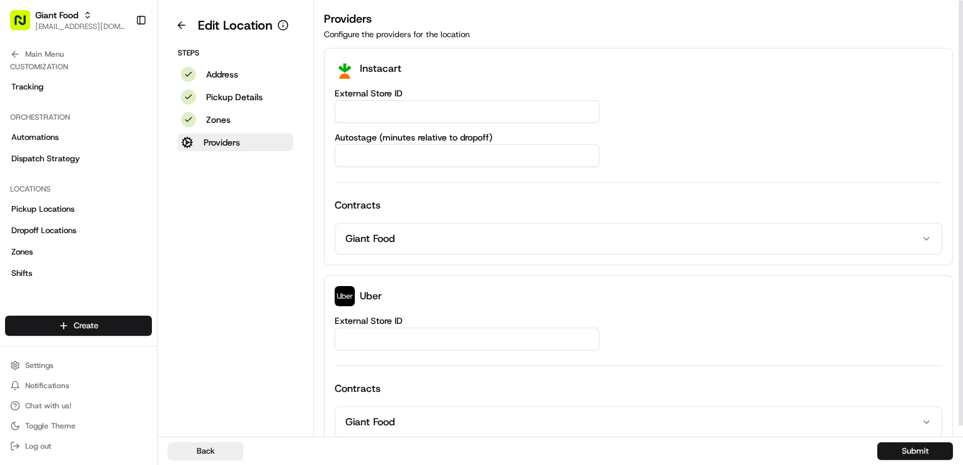
drag, startPoint x: 414, startPoint y: 114, endPoint x: 410, endPoint y: 120, distance: 6.5
click at [413, 113] on input "External Store ID" at bounding box center [467, 111] width 265 height 23
type input "141"
click at [775, 120] on div "141" at bounding box center [639, 111] width 608 height 23
click at [902, 448] on button "Submit" at bounding box center [915, 452] width 76 height 18
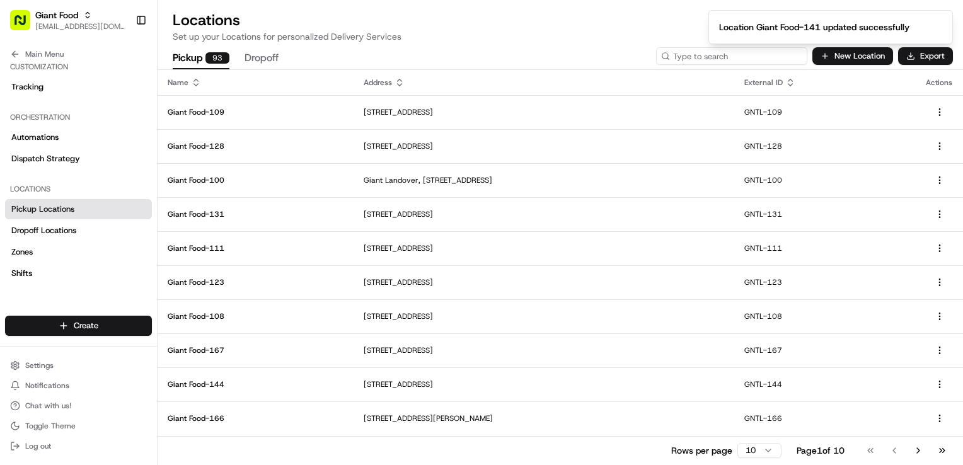
click at [753, 60] on input at bounding box center [731, 56] width 151 height 18
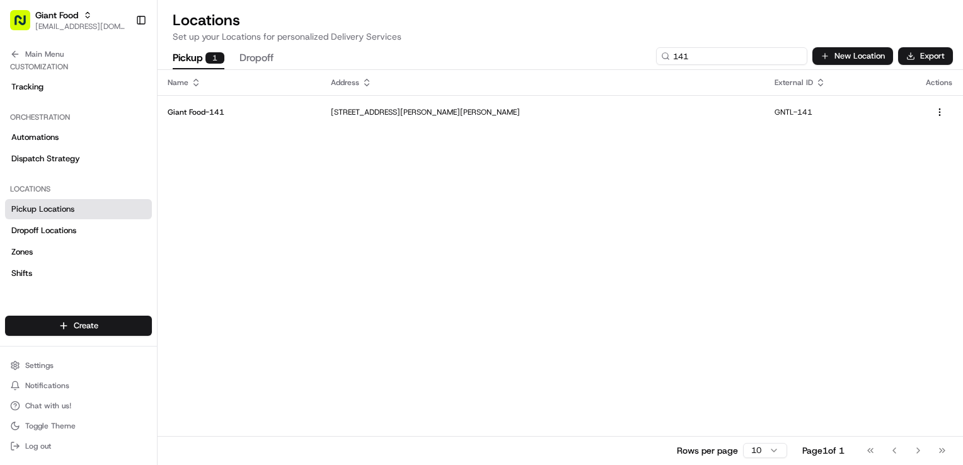
click at [697, 57] on input "141" at bounding box center [731, 56] width 151 height 18
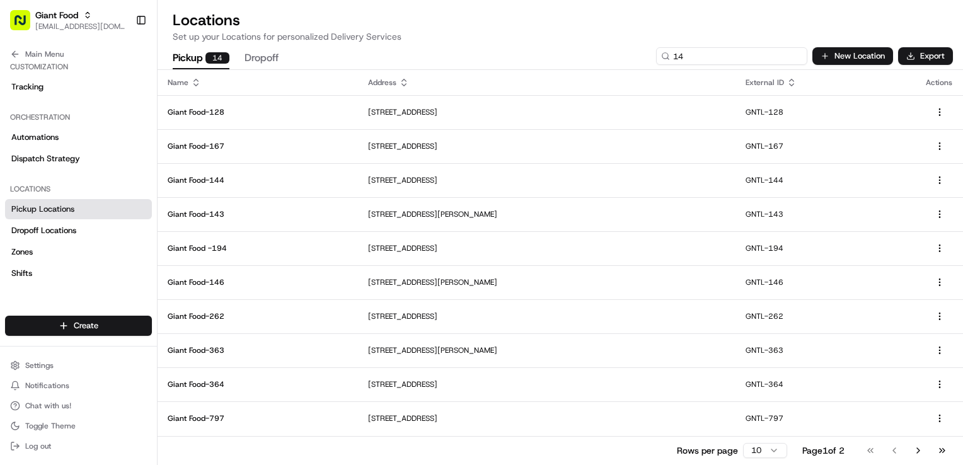
type input "141"
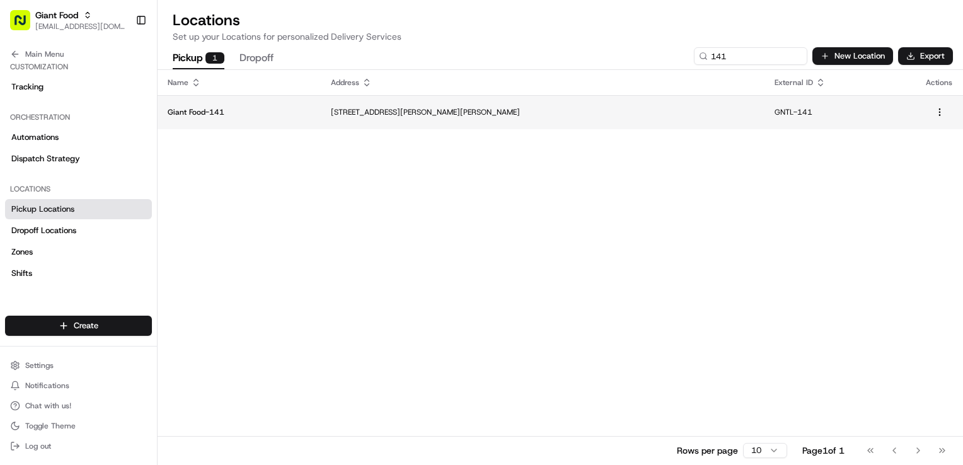
click at [696, 106] on td "7940 Crain Hwy, Glen Burnie, MD 21061, US" at bounding box center [543, 112] width 444 height 34
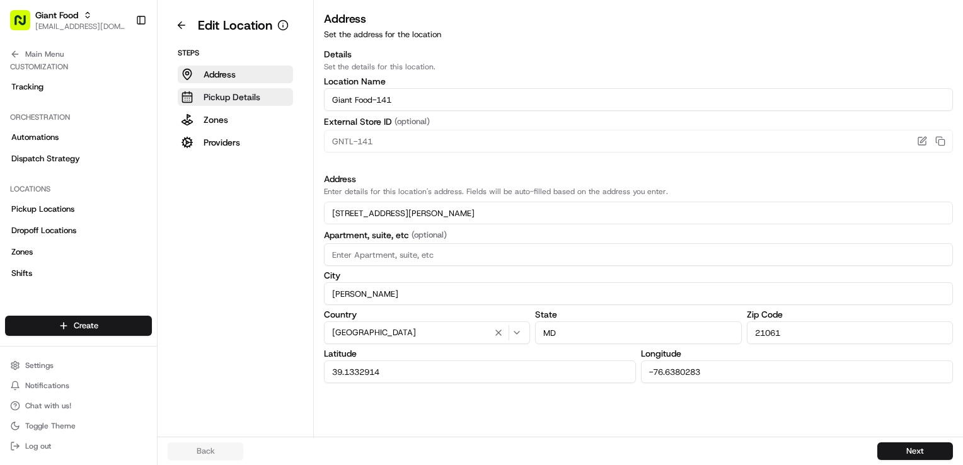
click at [263, 100] on button "Pickup Details" at bounding box center [235, 97] width 115 height 18
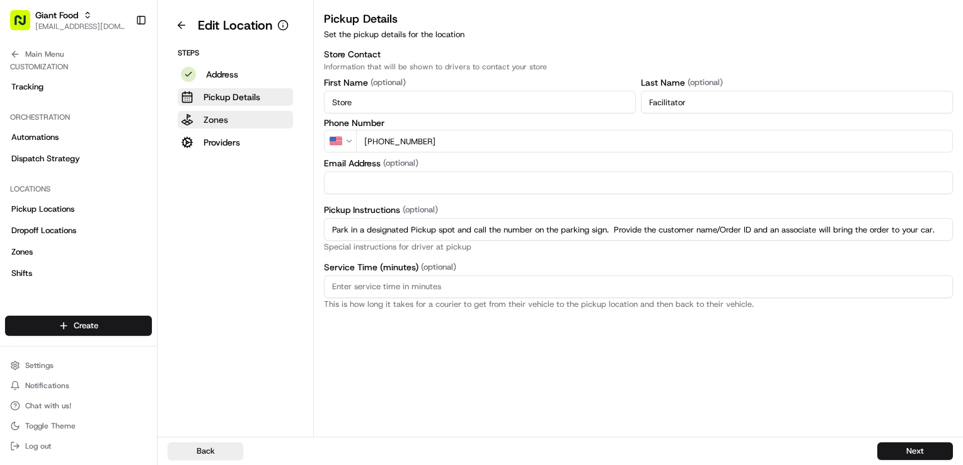
click at [262, 120] on button "Zones" at bounding box center [235, 120] width 115 height 18
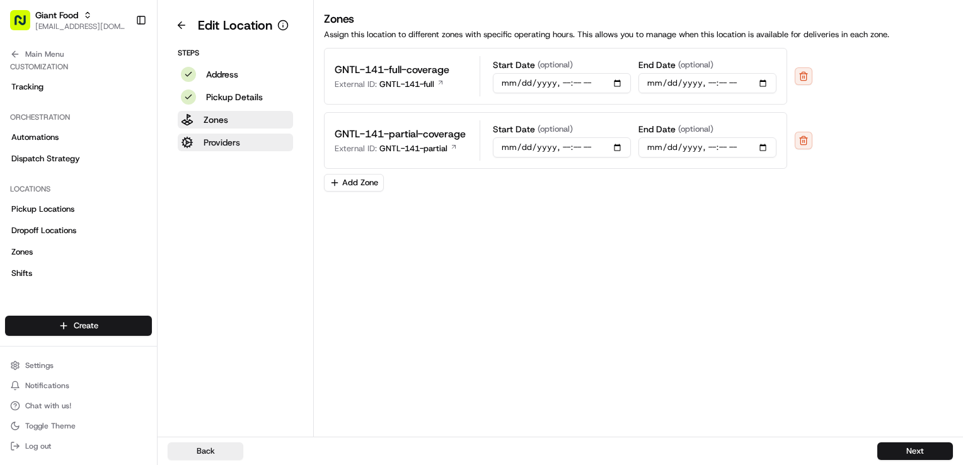
click at [227, 143] on p "Providers" at bounding box center [222, 142] width 37 height 13
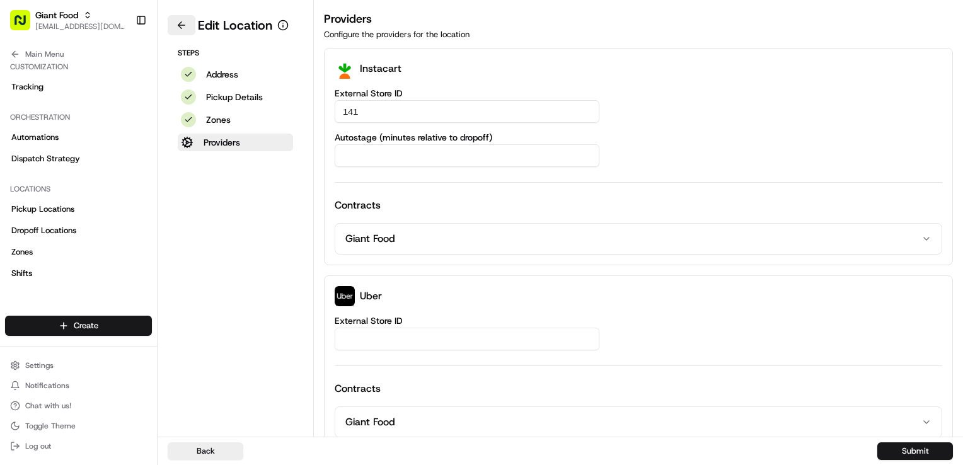
click at [179, 25] on button at bounding box center [182, 25] width 28 height 20
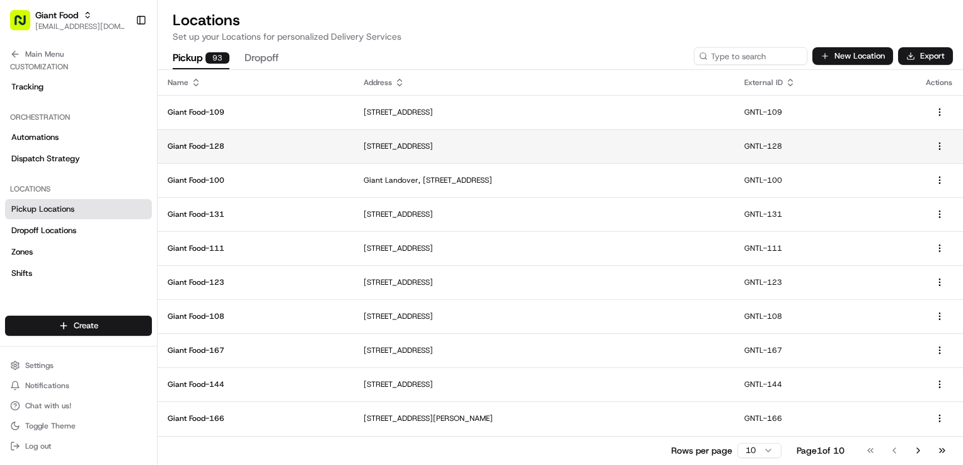
click at [813, 146] on p "GNTL-128" at bounding box center [824, 146] width 161 height 10
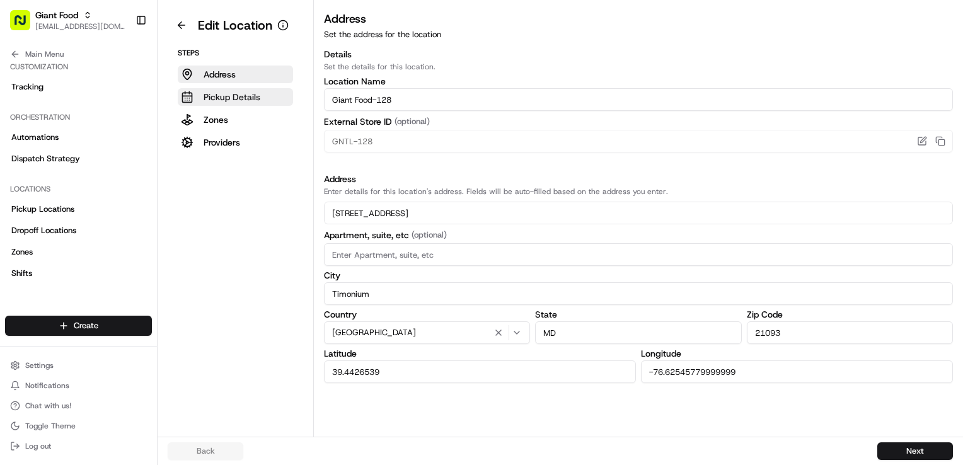
click at [246, 97] on p "Pickup Details" at bounding box center [232, 97] width 57 height 13
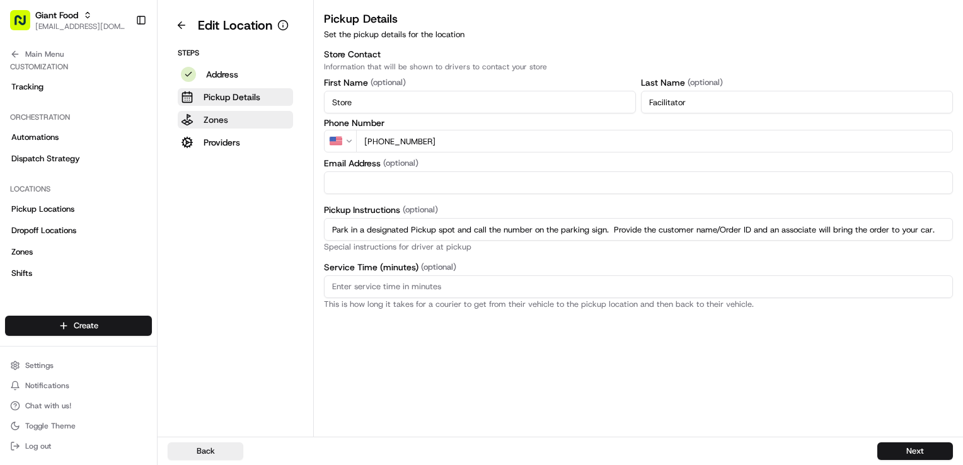
click at [240, 122] on button "Zones" at bounding box center [235, 120] width 115 height 18
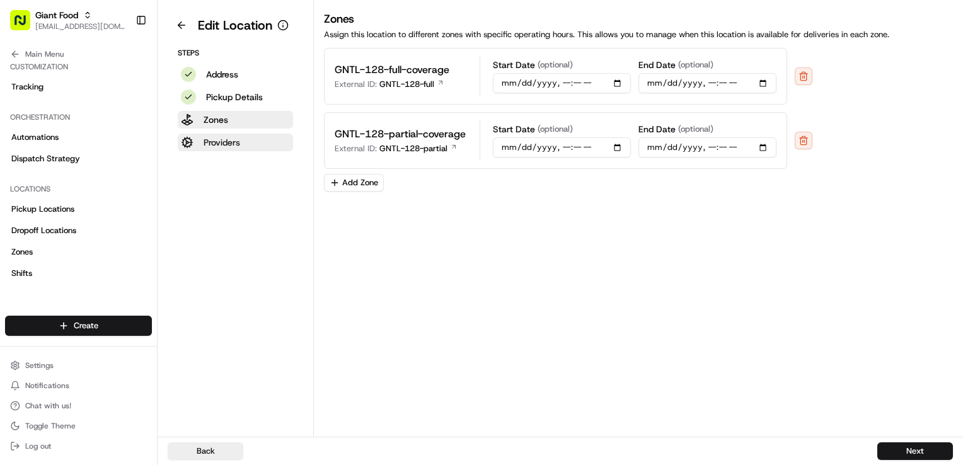
click at [242, 145] on button "Providers" at bounding box center [235, 143] width 115 height 18
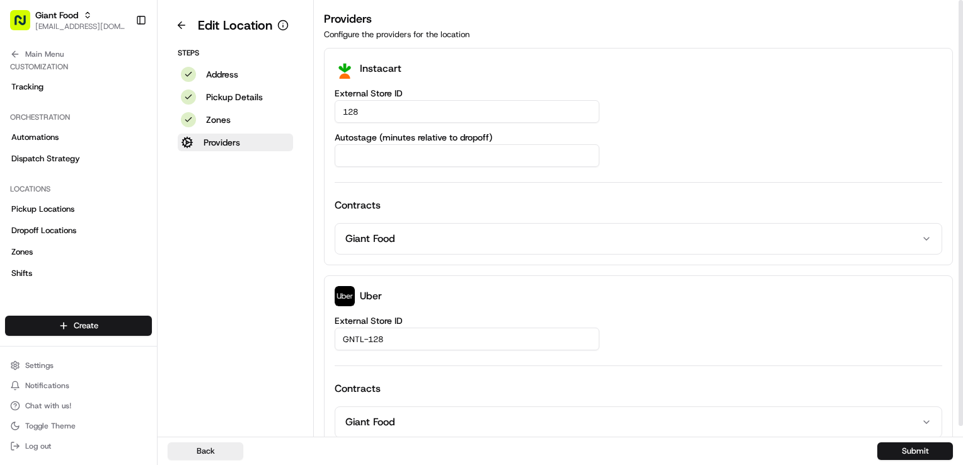
drag, startPoint x: 390, startPoint y: 339, endPoint x: 180, endPoint y: 314, distance: 210.7
click at [180, 314] on div "Edit Location Steps Address Pickup Details Zones Providers Providers Configure …" at bounding box center [561, 218] width 806 height 437
click at [188, 21] on button at bounding box center [182, 25] width 28 height 20
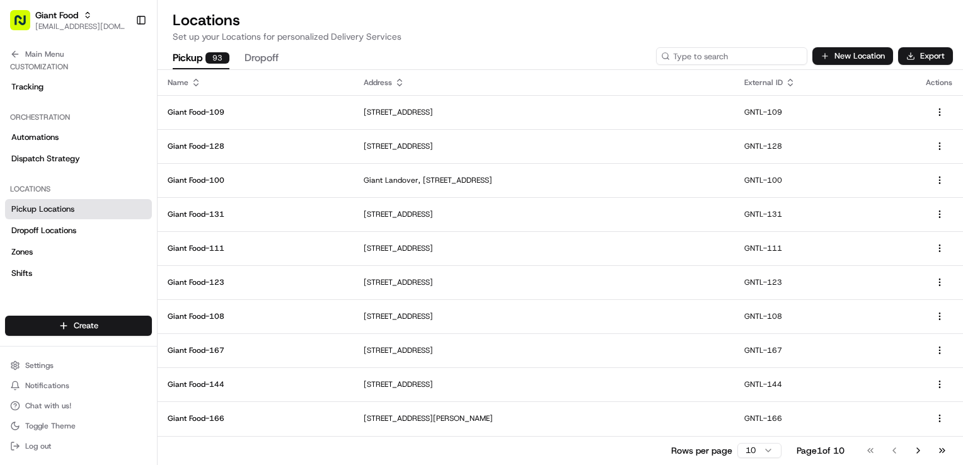
click at [769, 59] on input at bounding box center [731, 56] width 151 height 18
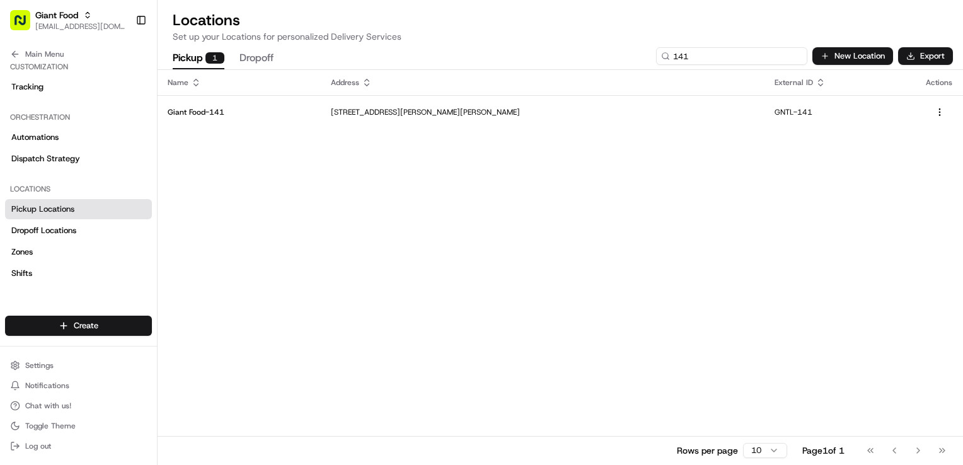
type input "141"
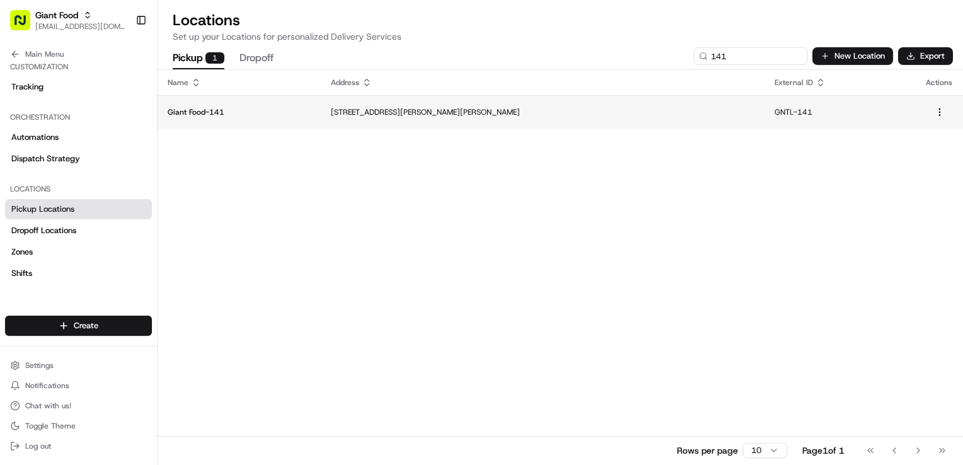
click at [657, 96] on td "7940 Crain Hwy, Glen Burnie, MD 21061, US" at bounding box center [543, 112] width 444 height 34
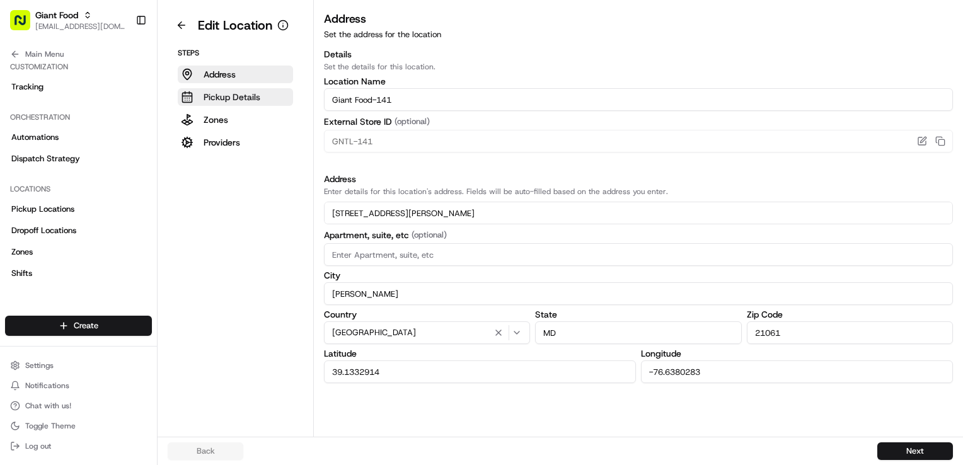
click at [226, 96] on p "Pickup Details" at bounding box center [232, 97] width 57 height 13
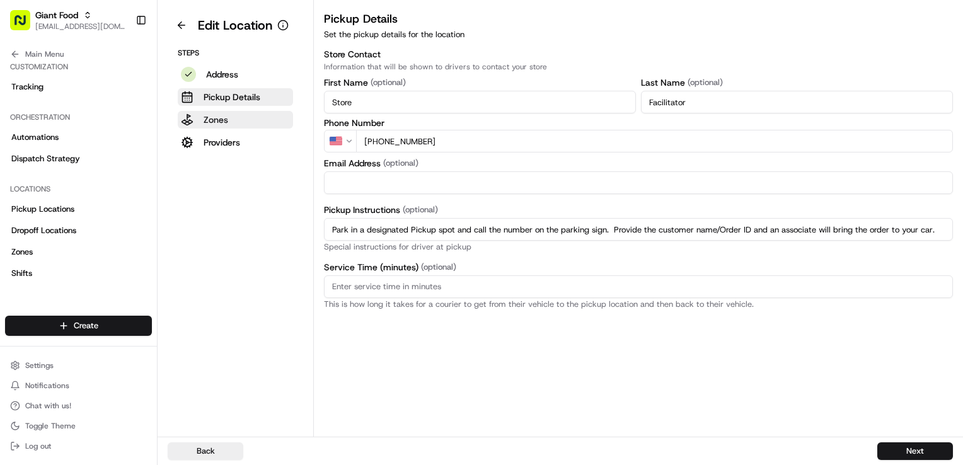
click at [224, 120] on p "Zones" at bounding box center [216, 119] width 25 height 13
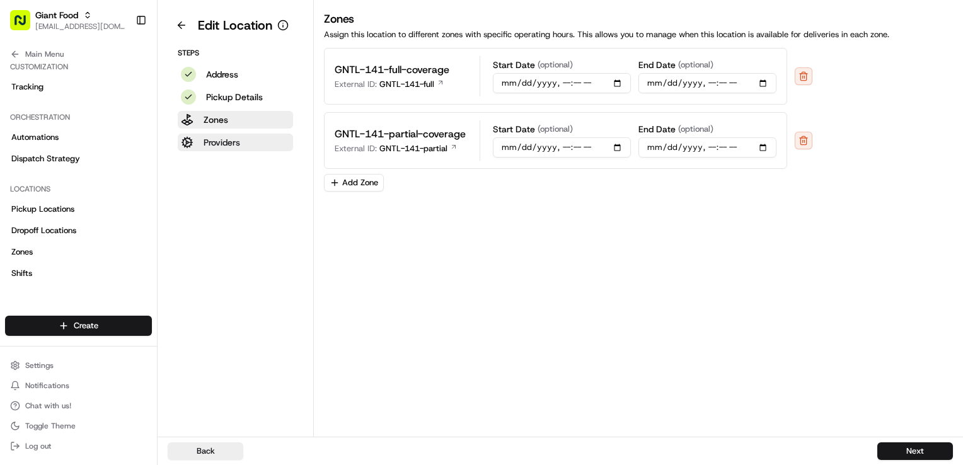
click at [219, 138] on p "Providers" at bounding box center [222, 142] width 37 height 13
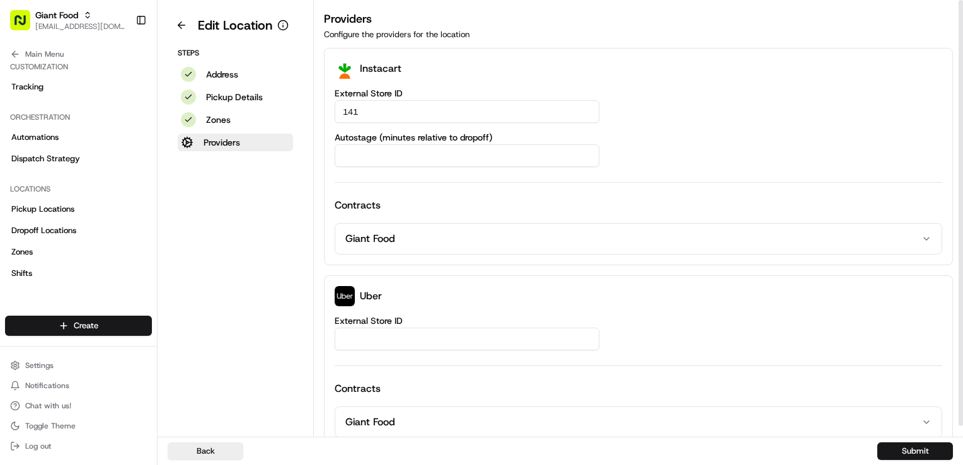
click at [396, 331] on input "External Store ID" at bounding box center [467, 339] width 265 height 23
paste input "GNTL-128"
type input "GNTL-141"
click at [903, 449] on button "Submit" at bounding box center [915, 452] width 76 height 18
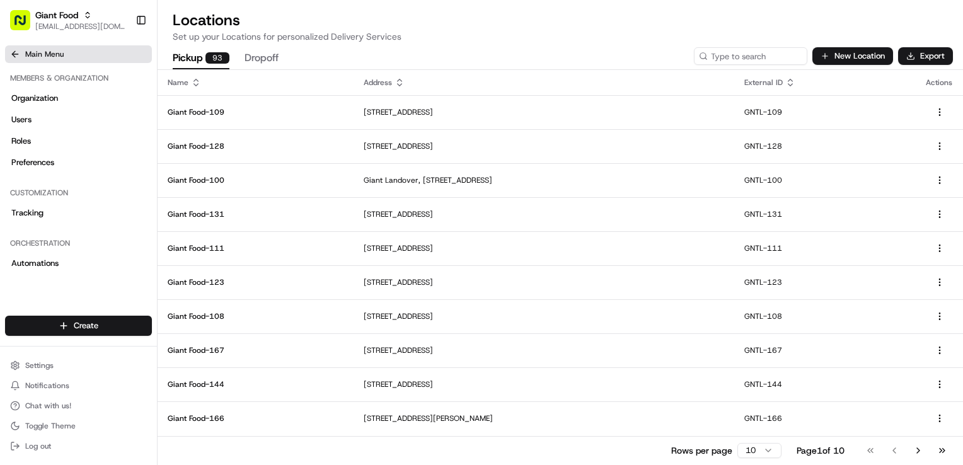
click at [18, 52] on icon at bounding box center [15, 54] width 10 height 10
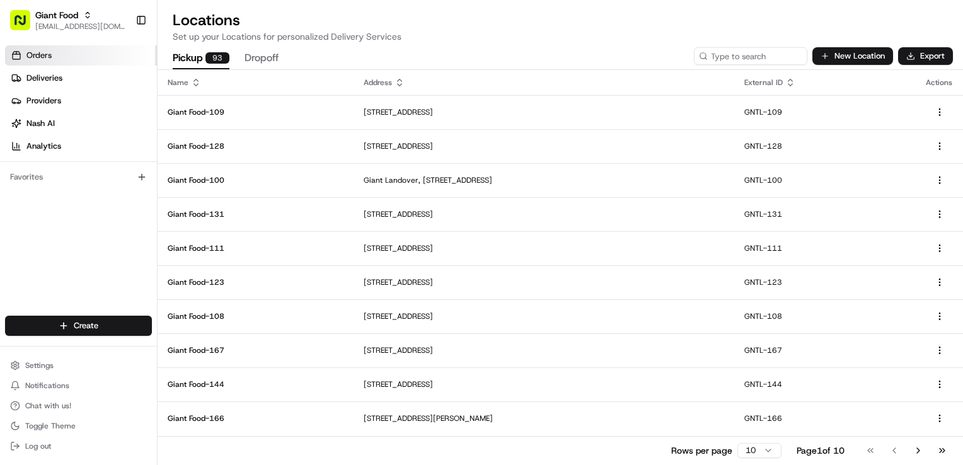
click at [59, 56] on link "Orders" at bounding box center [81, 55] width 152 height 20
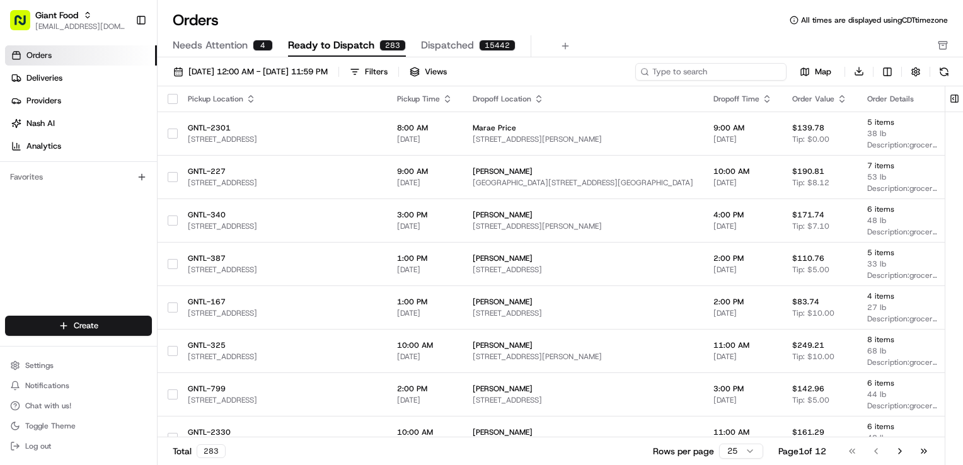
click at [740, 75] on input at bounding box center [710, 72] width 151 height 18
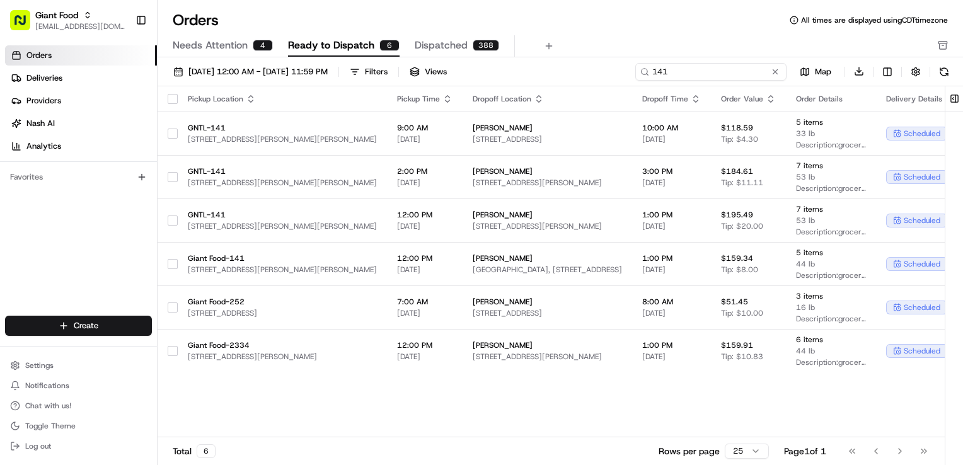
type input "141"
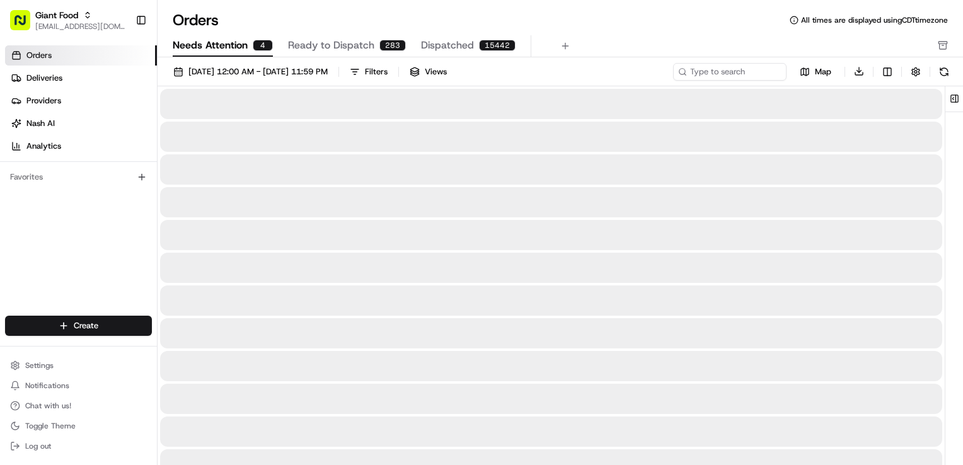
click at [224, 40] on span "Needs Attention" at bounding box center [210, 45] width 75 height 15
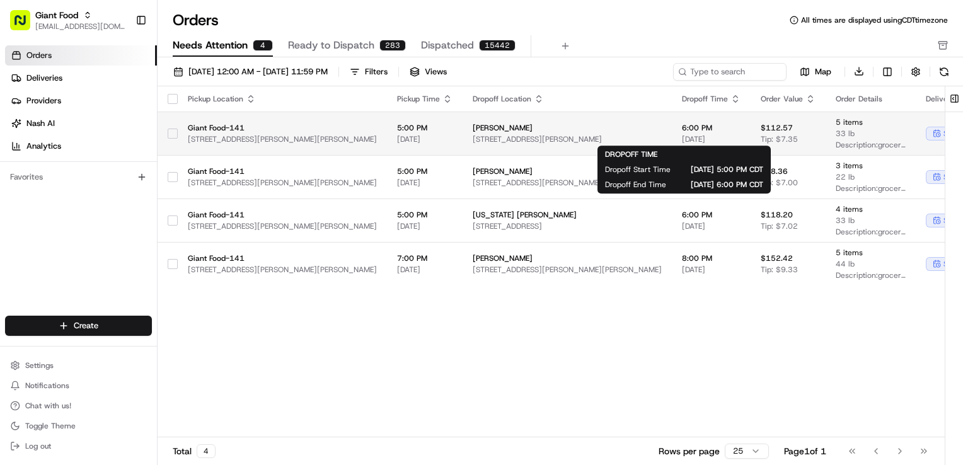
click at [682, 134] on span "08/18/2025" at bounding box center [711, 139] width 59 height 10
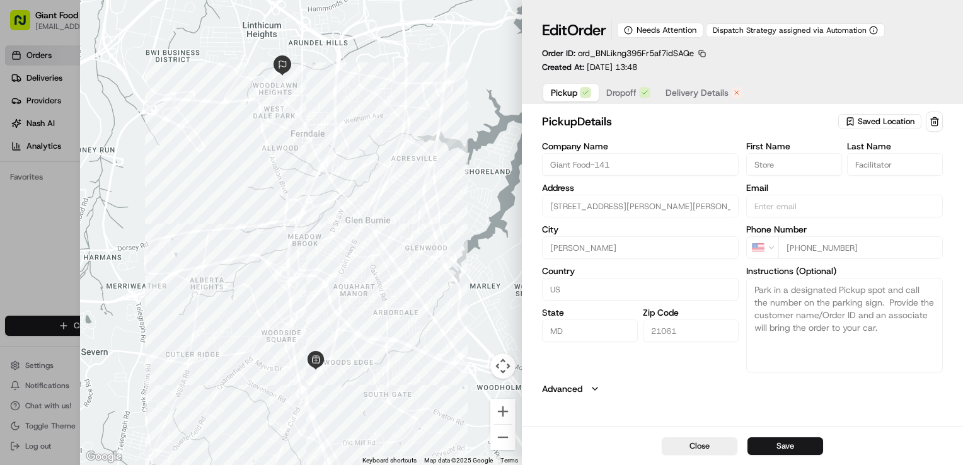
click at [625, 90] on span "Dropoff" at bounding box center [621, 92] width 30 height 13
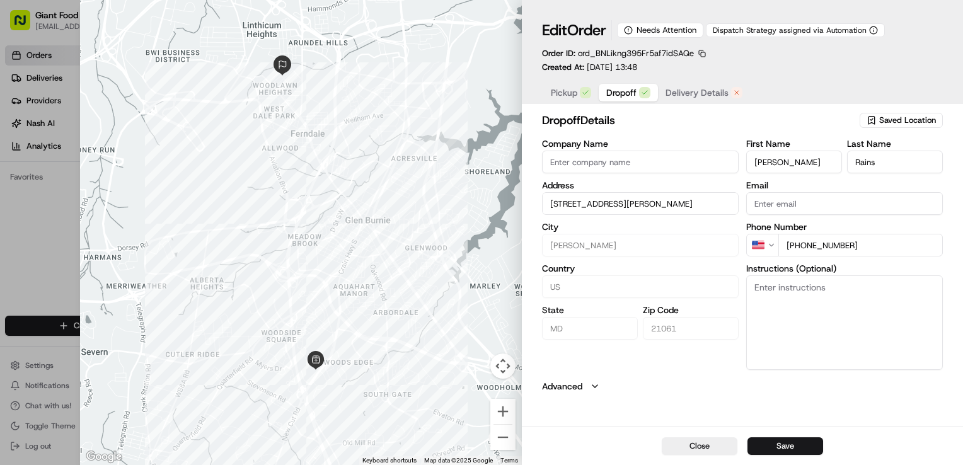
click at [683, 94] on span "Delivery Details" at bounding box center [697, 92] width 63 height 13
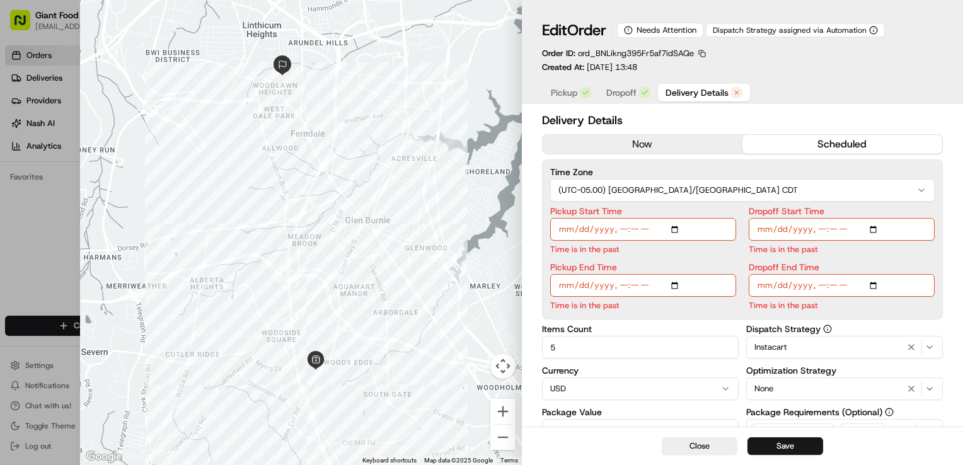
click at [620, 90] on span "Dropoff" at bounding box center [621, 92] width 30 height 13
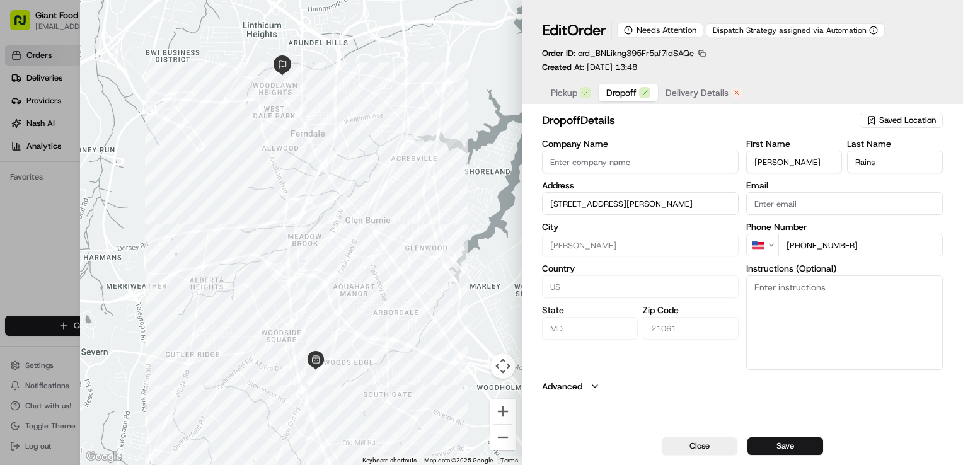
click at [574, 90] on span "Pickup" at bounding box center [564, 92] width 26 height 13
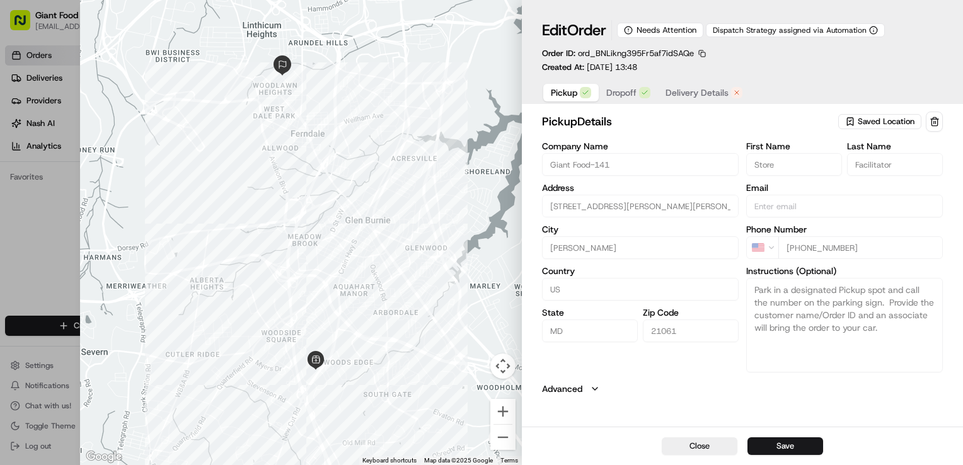
click at [680, 97] on span "Delivery Details" at bounding box center [697, 92] width 63 height 13
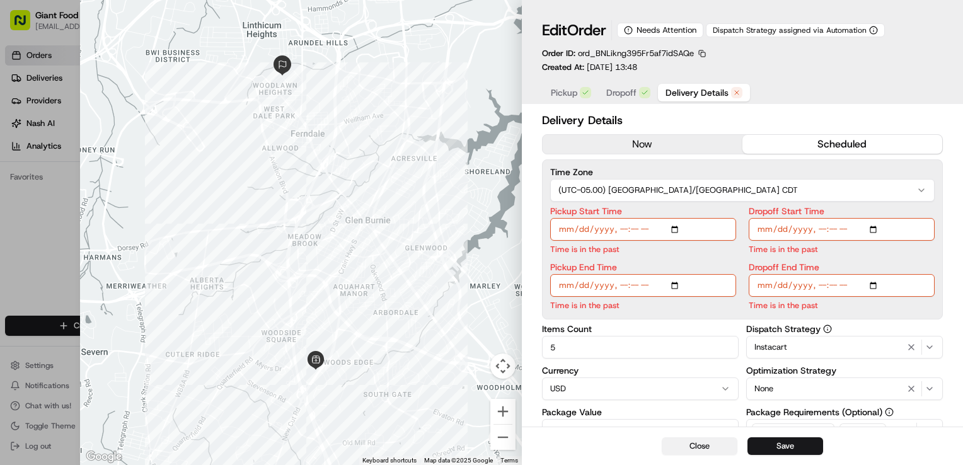
click at [705, 445] on button "Close" at bounding box center [700, 446] width 76 height 18
type input "1"
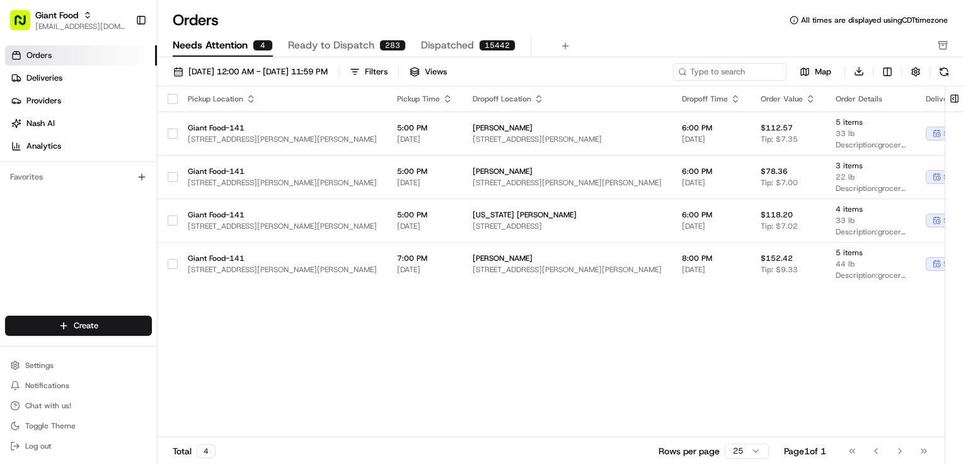
click at [624, 383] on div "Pickup Location Pickup Time Dropoff Location Dropoff Time Order Value Order Det…" at bounding box center [647, 262] width 978 height 352
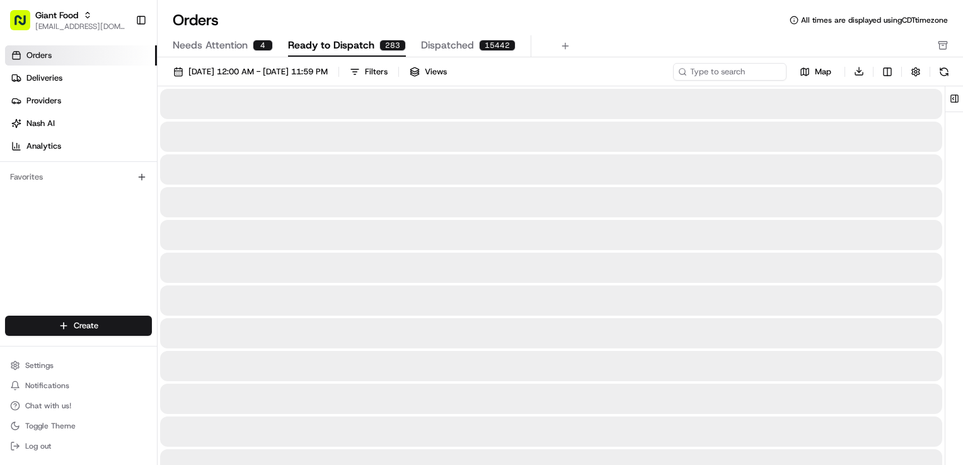
click at [346, 47] on span "Ready to Dispatch" at bounding box center [331, 45] width 86 height 15
click at [431, 48] on span "Dispatched" at bounding box center [447, 45] width 53 height 15
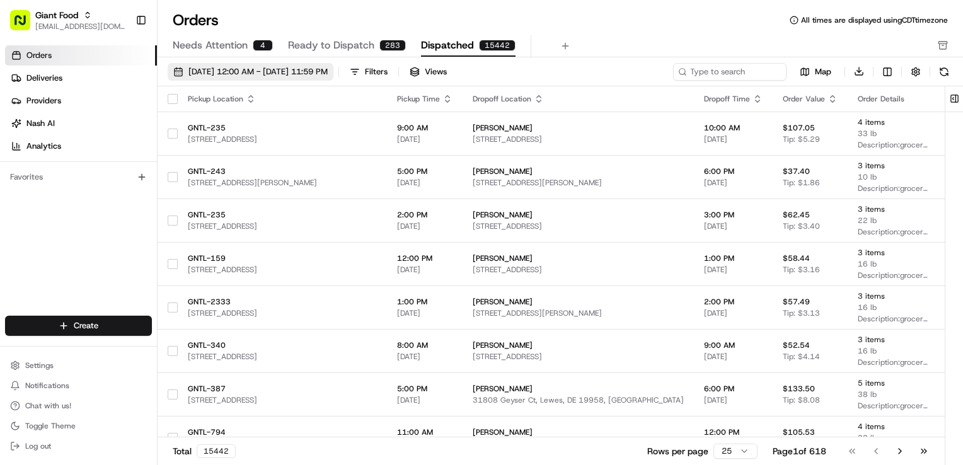
click at [235, 68] on span "08/01/2025 12:00 AM - 08/31/2025 11:59 PM" at bounding box center [257, 71] width 139 height 11
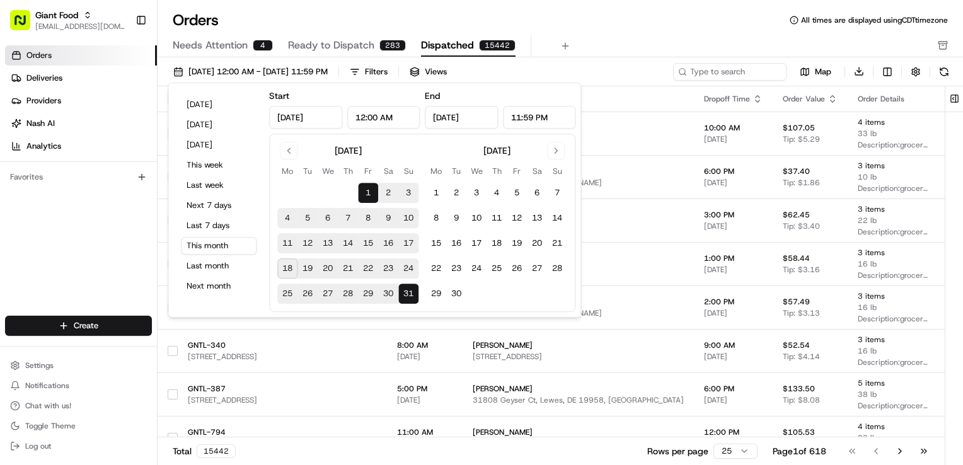
click at [287, 266] on button "18" at bounding box center [287, 268] width 20 height 20
type input "Aug 18, 2025"
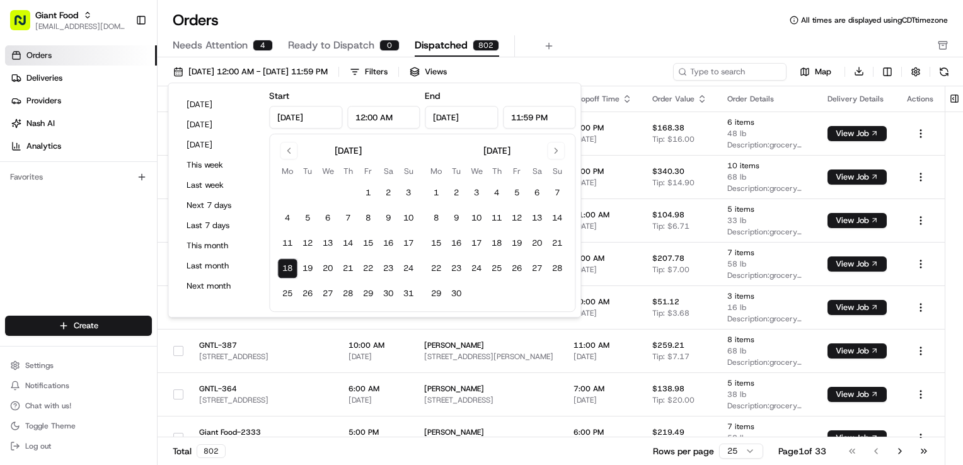
click at [564, 87] on th "Dropoff Location" at bounding box center [488, 98] width 149 height 25
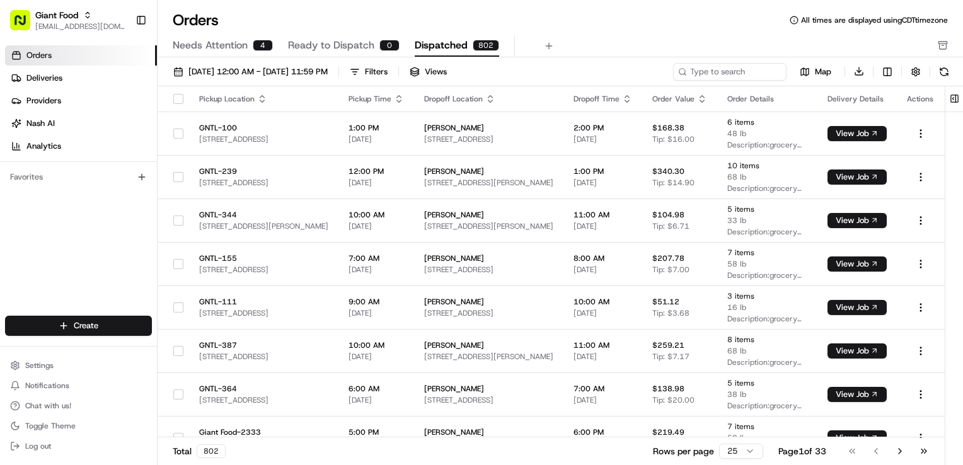
click at [632, 102] on div "Dropoff Time" at bounding box center [603, 99] width 59 height 10
click at [632, 97] on icon "button" at bounding box center [627, 99] width 10 height 10
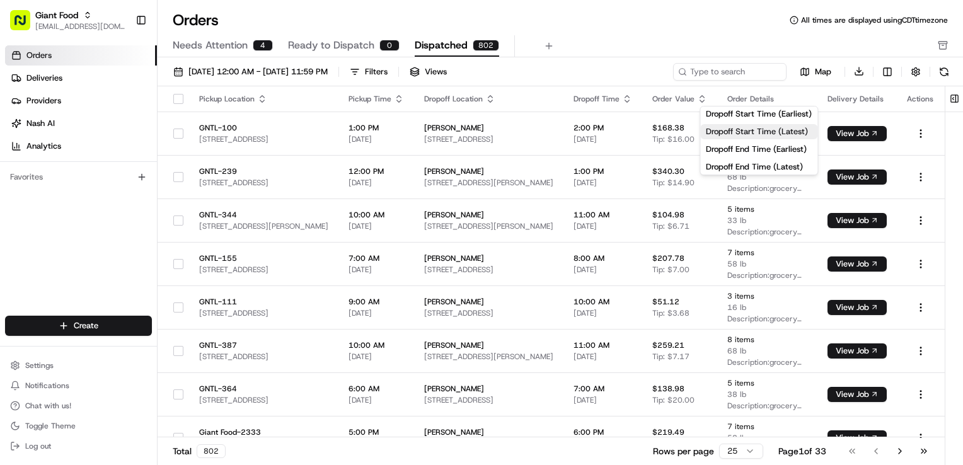
click at [796, 130] on button "Dropoff Start Time (Latest)" at bounding box center [758, 131] width 117 height 15
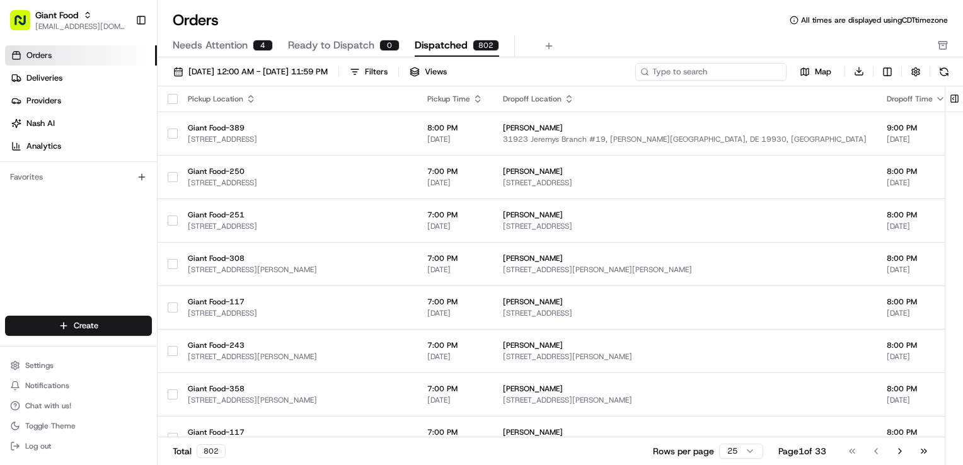
click at [763, 71] on input at bounding box center [710, 72] width 151 height 18
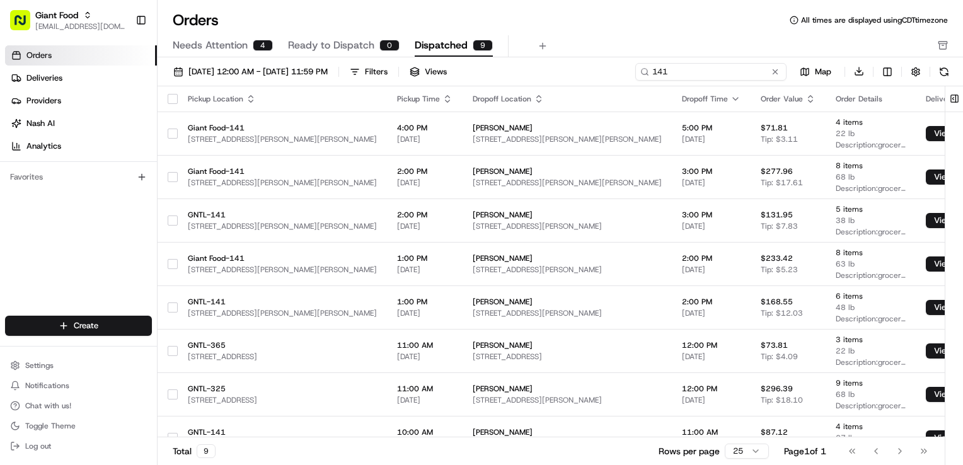
type input "141"
click at [228, 45] on span "Needs Attention" at bounding box center [210, 45] width 75 height 15
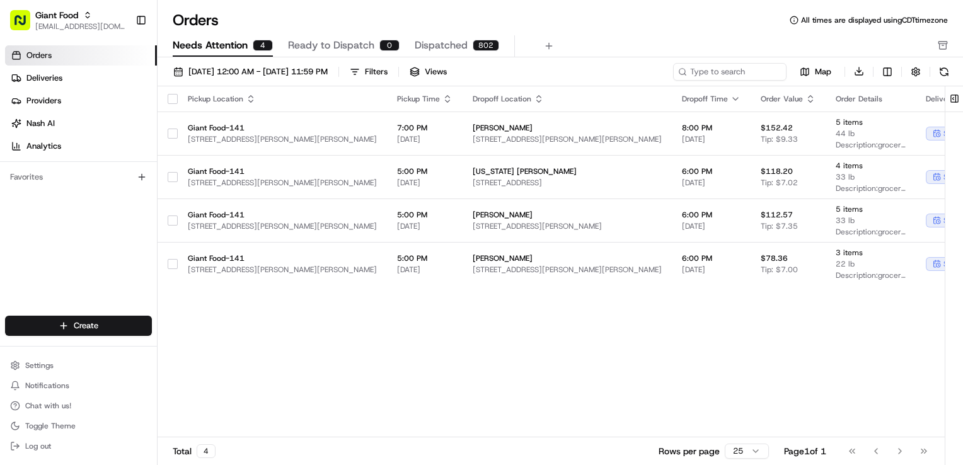
click at [333, 42] on span "Ready to Dispatch" at bounding box center [331, 45] width 86 height 15
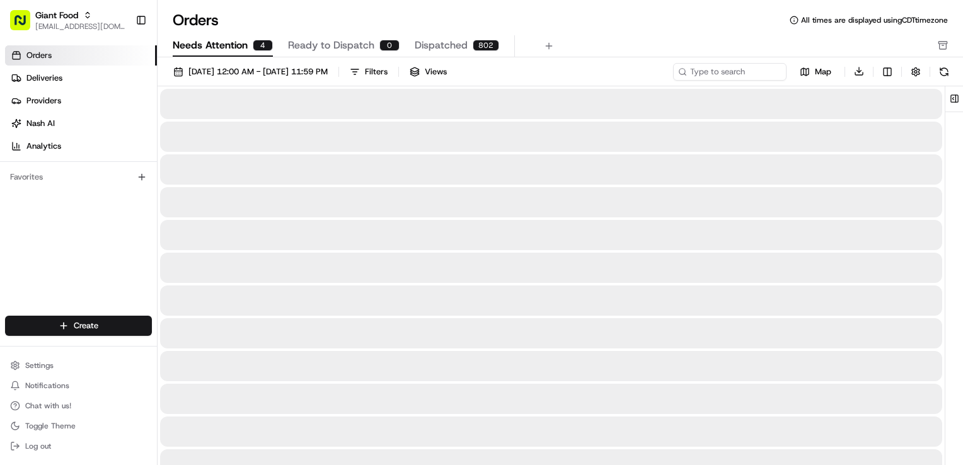
click at [209, 39] on span "Needs Attention" at bounding box center [210, 45] width 75 height 15
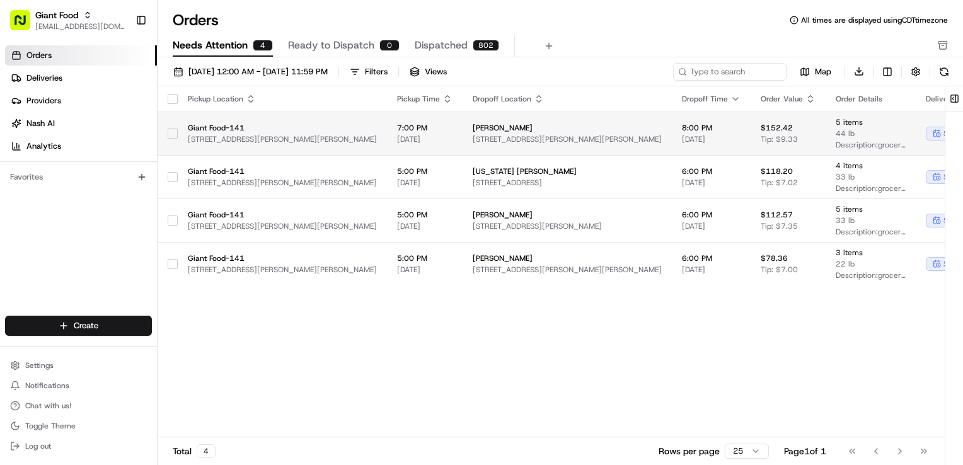
click at [926, 127] on div "scheduled" at bounding box center [956, 134] width 61 height 14
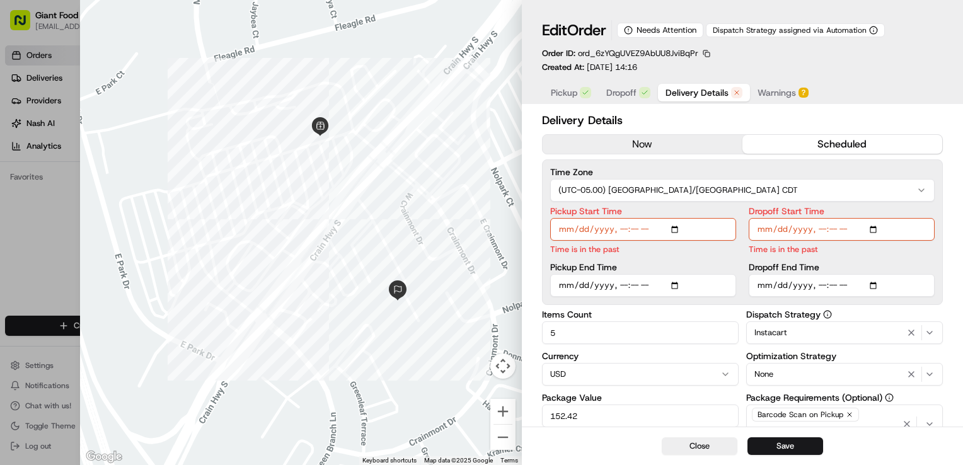
click at [799, 92] on div "?" at bounding box center [804, 93] width 10 height 10
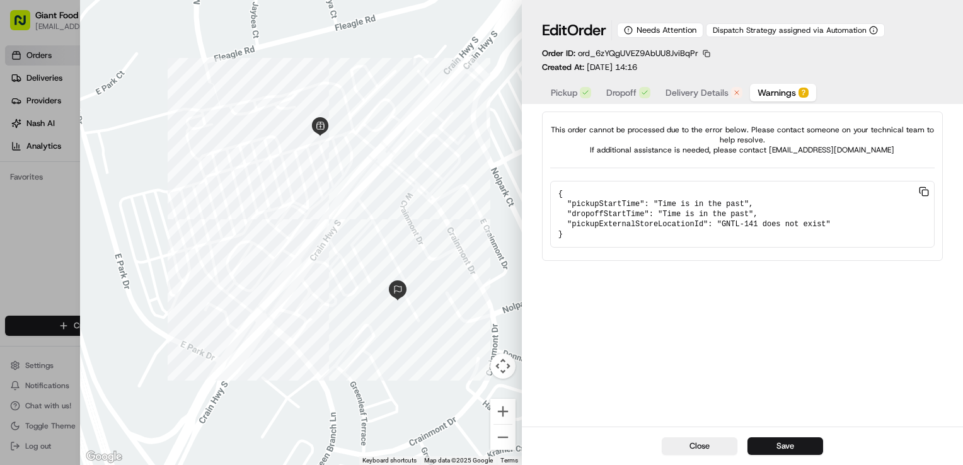
click at [800, 92] on div "?" at bounding box center [804, 93] width 10 height 10
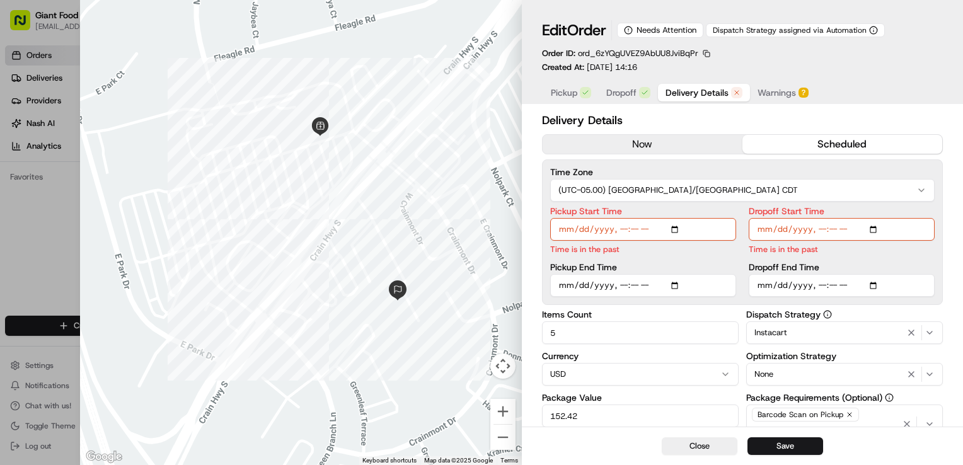
click at [714, 93] on span "Delivery Details" at bounding box center [697, 92] width 63 height 13
drag, startPoint x: 701, startPoint y: 442, endPoint x: 700, endPoint y: 431, distance: 11.4
click at [701, 443] on button "Close" at bounding box center [700, 446] width 76 height 18
type input "1"
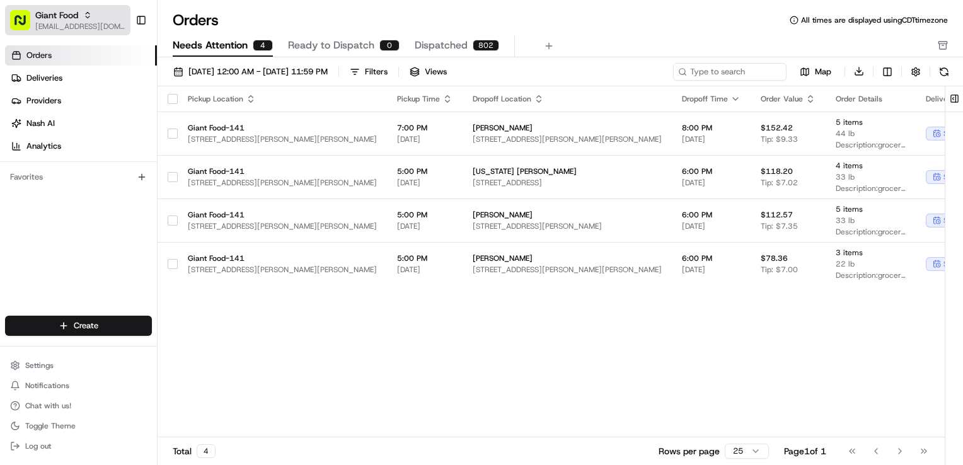
click at [64, 16] on span "Giant Food" at bounding box center [56, 15] width 43 height 13
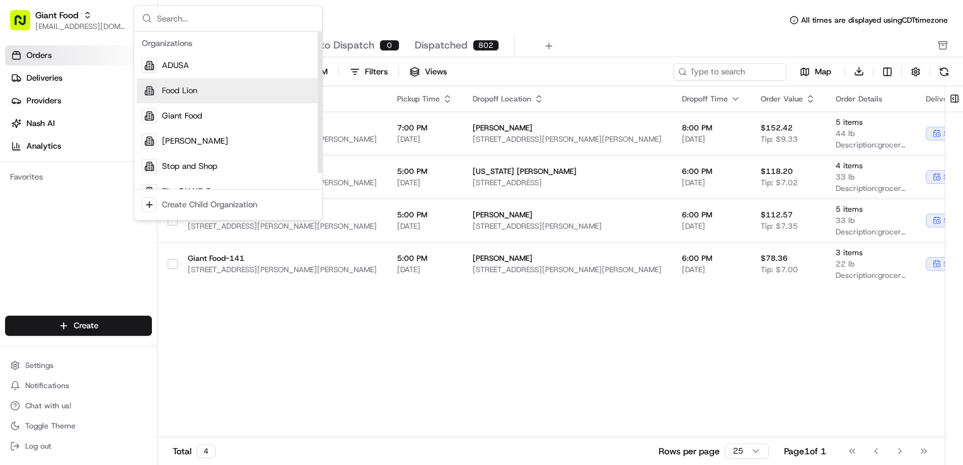
click at [202, 93] on div "Food Lion" at bounding box center [228, 90] width 183 height 25
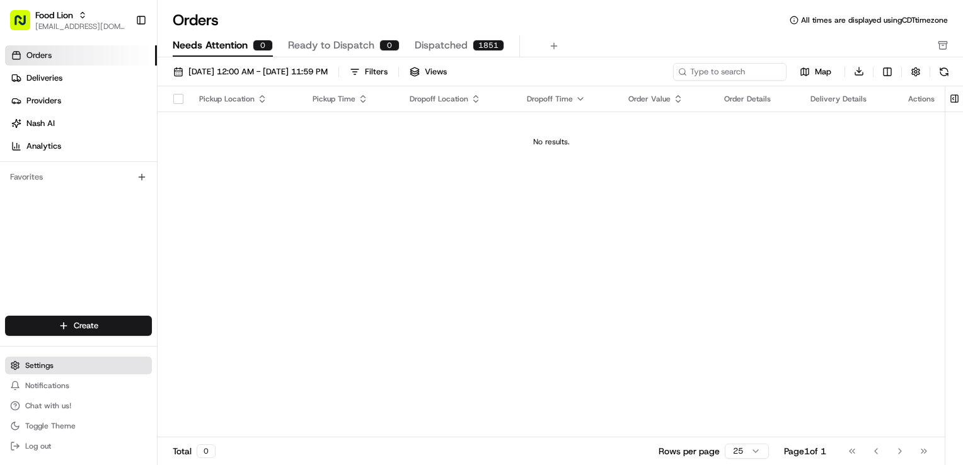
click at [49, 374] on button "Settings" at bounding box center [78, 366] width 147 height 18
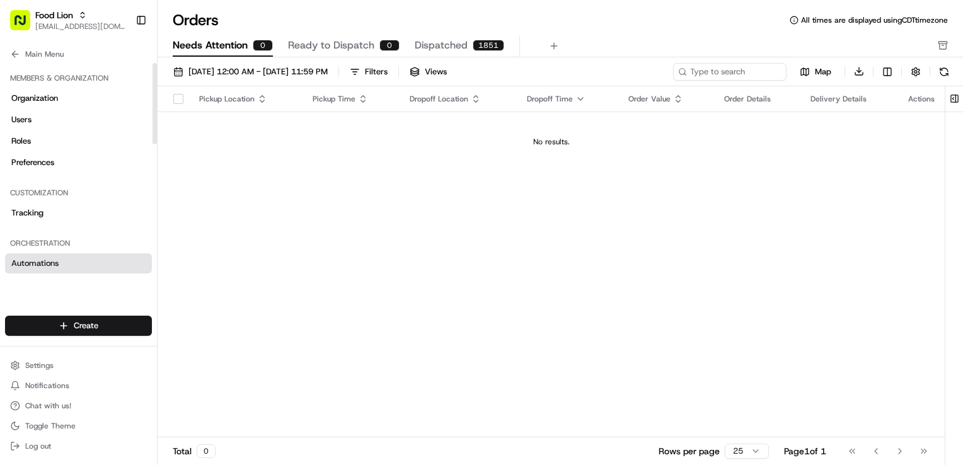
click at [47, 263] on span "Automations" at bounding box center [34, 263] width 47 height 11
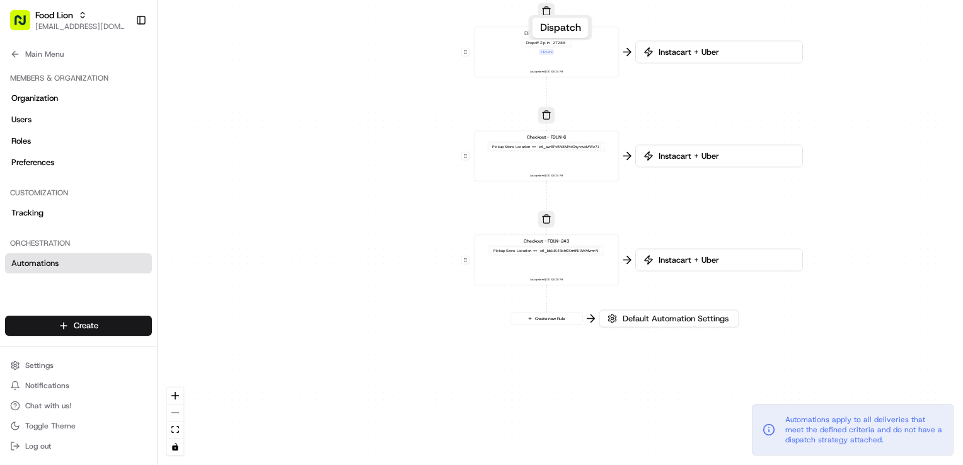
drag, startPoint x: 939, startPoint y: 243, endPoint x: 922, endPoint y: 119, distance: 125.9
click at [922, 119] on div "0 0 0 0 0 Order / Delivery Received Eligibility - FDLN-6 Dropoff Zip in 28081,2…" at bounding box center [561, 232] width 806 height 465
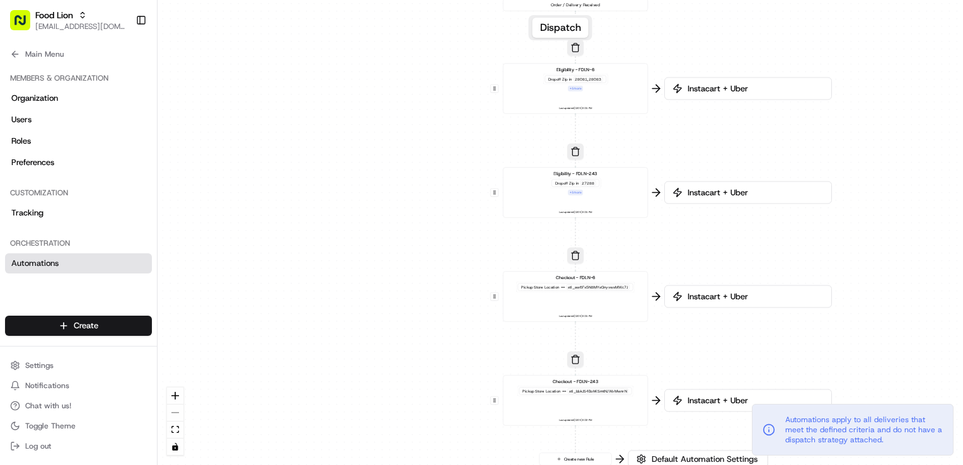
drag, startPoint x: 907, startPoint y: 133, endPoint x: 948, endPoint y: 227, distance: 102.5
click at [935, 263] on div "0 0 0 0 0 Order / Delivery Received Eligibility - FDLN-6 Dropoff Zip in 28081,2…" at bounding box center [561, 232] width 806 height 465
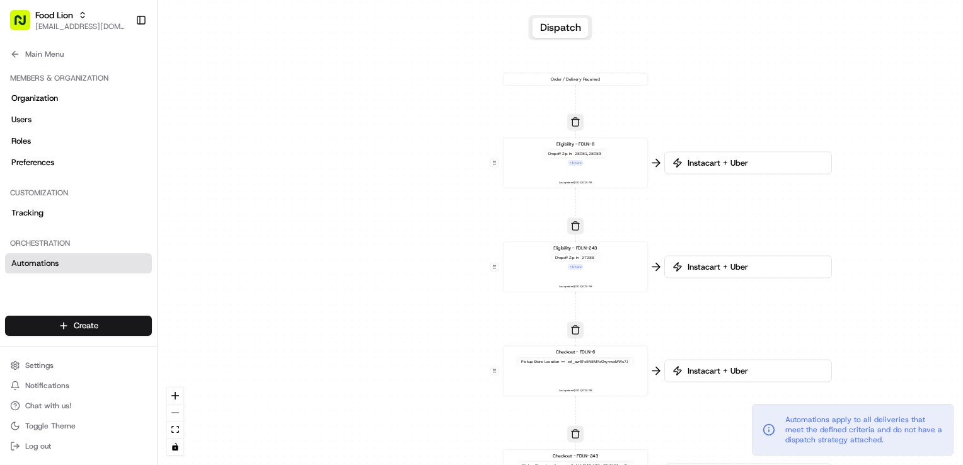
drag, startPoint x: 912, startPoint y: 114, endPoint x: 912, endPoint y: 187, distance: 73.1
click at [912, 187] on div "0 0 0 0 0 Order / Delivery Received Eligibility - FDLN-6 Dropoff Zip in 28081,2…" at bounding box center [561, 232] width 806 height 465
click at [367, 149] on div "0 0 0 0 0 Order / Delivery Received Eligibility - FDLN-6 Dropoff Zip in 28081,2…" at bounding box center [561, 232] width 806 height 465
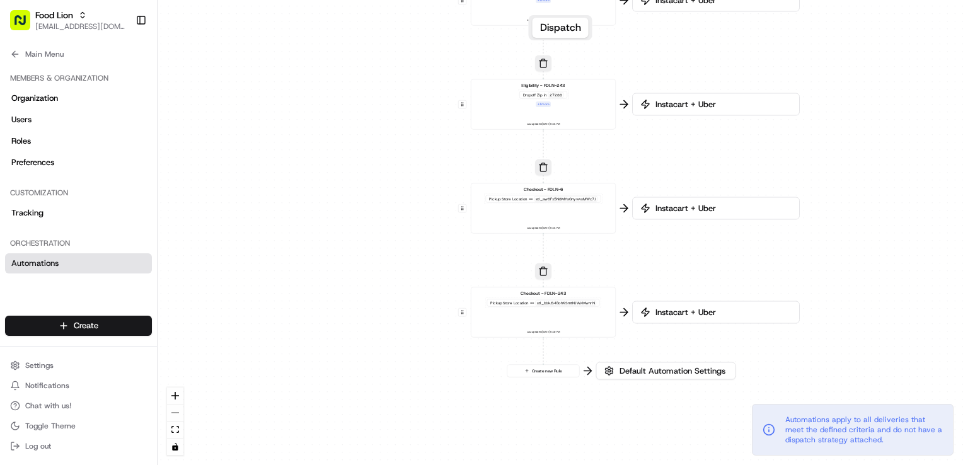
drag, startPoint x: 913, startPoint y: 143, endPoint x: 893, endPoint y: 28, distance: 117.2
click at [896, 34] on div "0 0 0 0 0 Order / Delivery Received Eligibility - FDLN-6 Dropoff Zip in 28081,2…" at bounding box center [561, 232] width 806 height 465
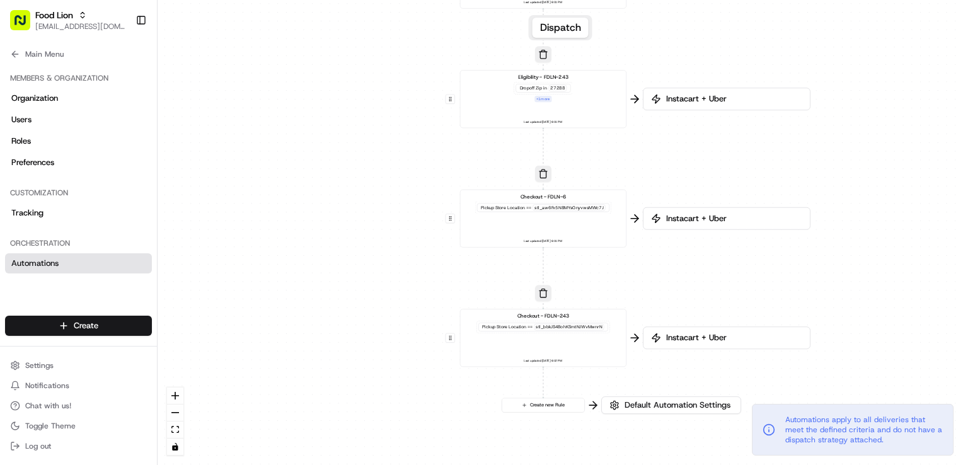
drag, startPoint x: 261, startPoint y: 80, endPoint x: 310, endPoint y: 154, distance: 88.6
click at [310, 154] on div "0 0 0 0 0 Order / Delivery Received Eligibility - FDLN-6 Dropoff Zip in 28081,2…" at bounding box center [561, 232] width 806 height 465
